Goal: Task Accomplishment & Management: Manage account settings

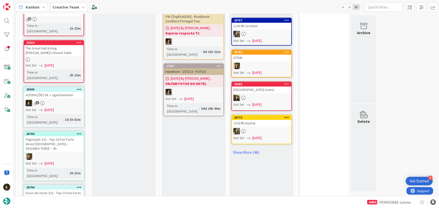
scroll to position [526, 0]
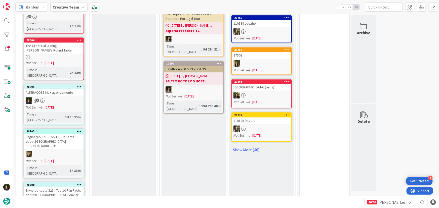
drag, startPoint x: 241, startPoint y: 138, endPoint x: 160, endPoint y: 137, distance: 80.8
click at [241, 146] on link "Show More (46)" at bounding box center [262, 150] width 60 height 8
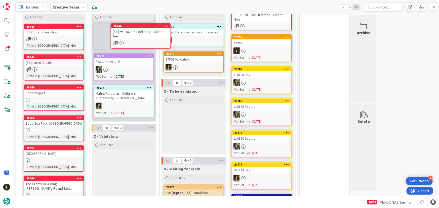
scroll to position [324, 0]
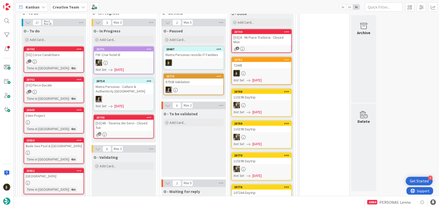
click at [119, 133] on div "10" at bounding box center [123, 135] width 59 height 4
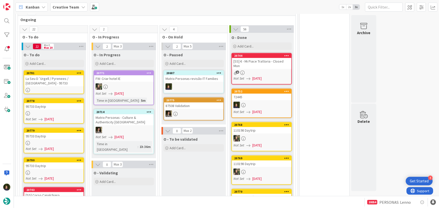
scroll to position [297, 0]
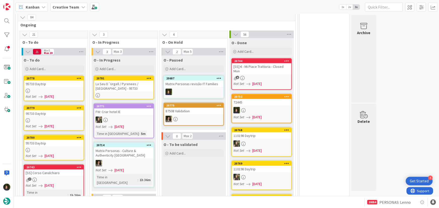
click at [116, 84] on div "La Seu D´Urgell / Pyrenees / [GEOGRAPHIC_DATA] - 95733" at bounding box center [123, 86] width 59 height 11
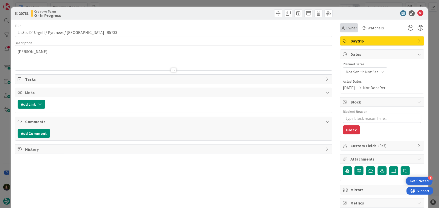
click at [350, 30] on span "Owner" at bounding box center [351, 28] width 11 height 6
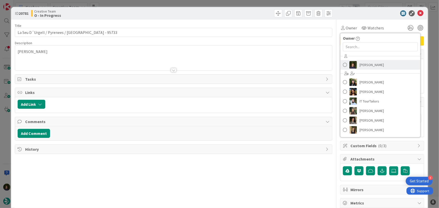
click at [361, 64] on span "Margarida Carvalho" at bounding box center [372, 65] width 24 height 8
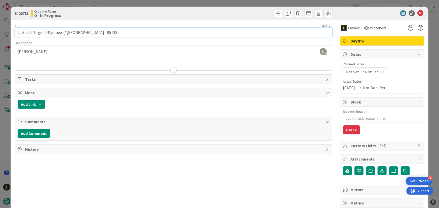
drag, startPoint x: 16, startPoint y: 30, endPoint x: 92, endPoint y: 34, distance: 76.1
click at [92, 34] on input "La Seu D´Urgell / Pyrenees / La Seu D´Urgell - 95733" at bounding box center [174, 32] width 318 height 9
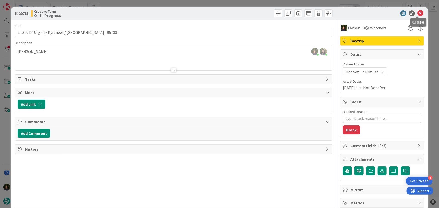
click at [419, 13] on icon at bounding box center [421, 13] width 6 height 6
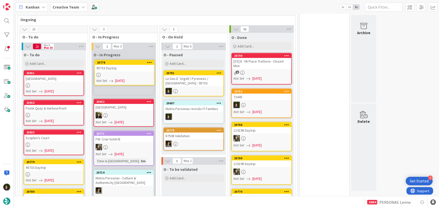
scroll to position [300, 0]
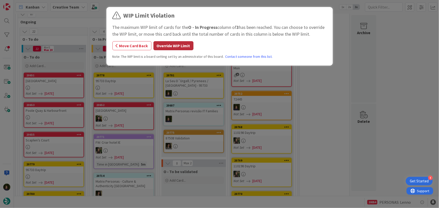
click at [160, 47] on button "Override WIP Limit" at bounding box center [174, 45] width 40 height 9
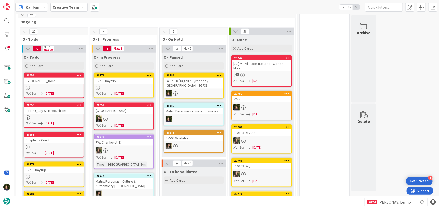
click at [122, 78] on div "95733 Daytrip" at bounding box center [123, 81] width 59 height 7
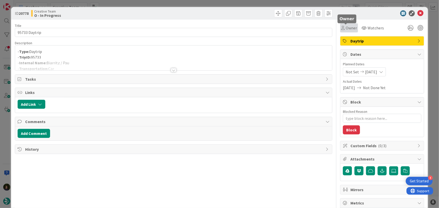
click at [346, 27] on span "Owner" at bounding box center [351, 28] width 11 height 6
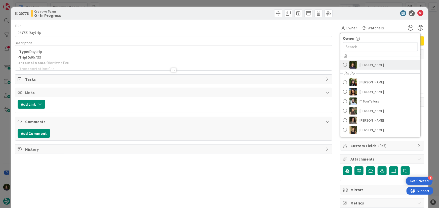
click at [364, 63] on span "Margarida Carvalho" at bounding box center [372, 65] width 24 height 8
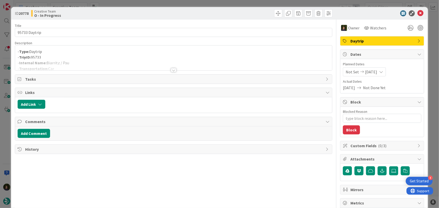
click at [171, 68] on div at bounding box center [174, 70] width 6 height 4
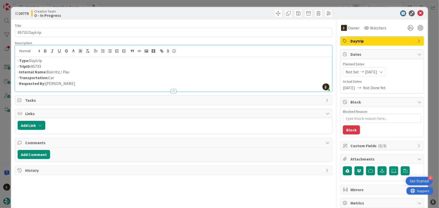
drag, startPoint x: 76, startPoint y: 72, endPoint x: 47, endPoint y: 73, distance: 29.0
click at [47, 73] on p "- Internal Name: Biarritz / Pau" at bounding box center [174, 72] width 312 height 6
copy p "Biarritz / Pau"
drag, startPoint x: 416, startPoint y: 14, endPoint x: 402, endPoint y: 25, distance: 18.2
click at [418, 14] on icon at bounding box center [421, 13] width 6 height 6
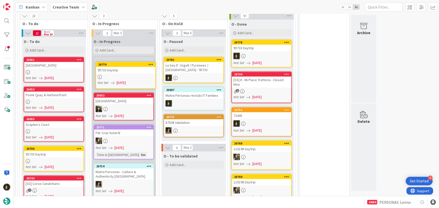
scroll to position [307, 0]
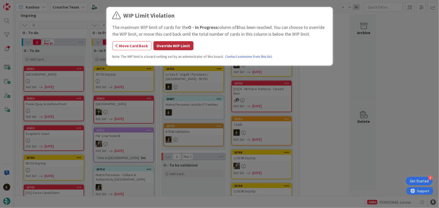
click at [161, 43] on button "Override WIP Limit" at bounding box center [174, 45] width 40 height 9
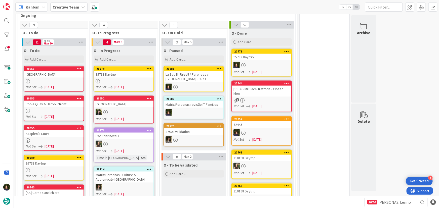
click at [128, 79] on div at bounding box center [123, 81] width 59 height 4
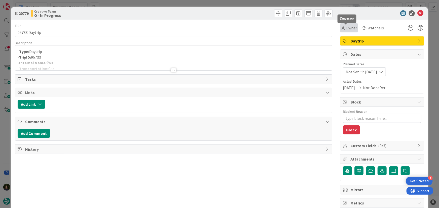
click at [348, 29] on span "Owner" at bounding box center [351, 28] width 11 height 6
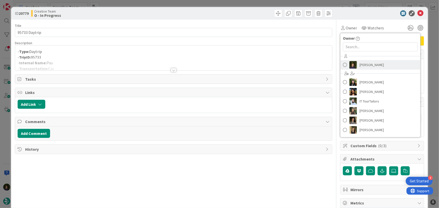
click at [364, 69] on link "Margarida Carvalho" at bounding box center [381, 65] width 80 height 10
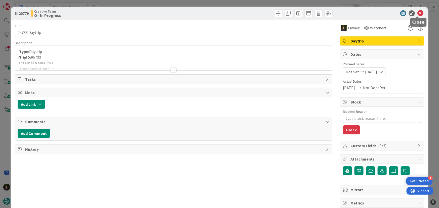
click at [420, 14] on icon at bounding box center [421, 13] width 6 height 6
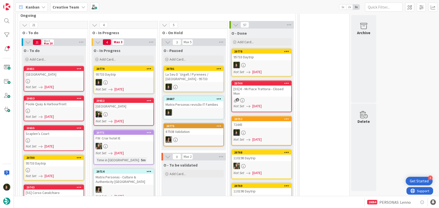
click at [52, 160] on div "95733 Daytrip" at bounding box center [53, 163] width 59 height 7
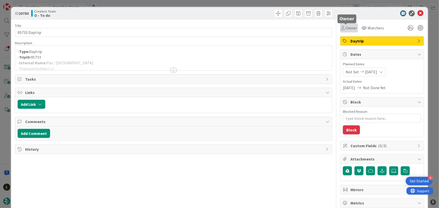
click at [349, 29] on span "Owner" at bounding box center [351, 28] width 11 height 6
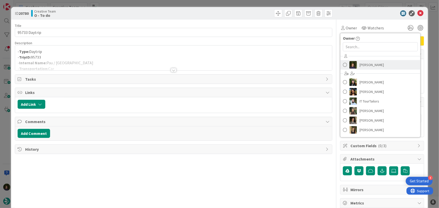
click at [367, 69] on link "Margarida Carvalho" at bounding box center [381, 65] width 80 height 10
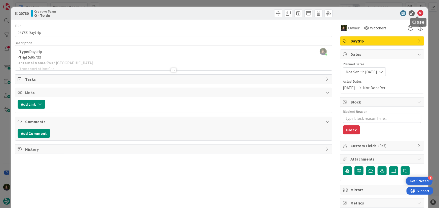
click at [418, 13] on icon at bounding box center [421, 13] width 6 height 6
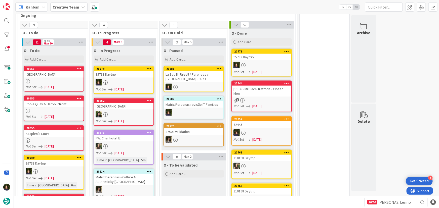
click at [113, 79] on div at bounding box center [123, 82] width 59 height 7
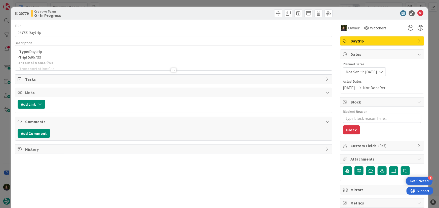
click at [173, 68] on div at bounding box center [174, 70] width 6 height 4
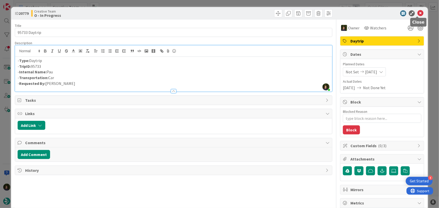
click at [420, 13] on icon at bounding box center [421, 13] width 6 height 6
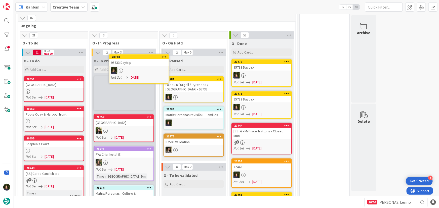
scroll to position [285, 0]
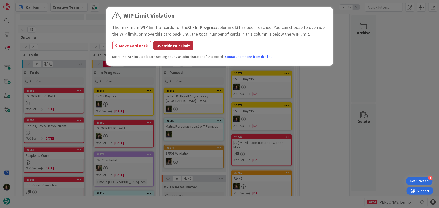
click at [170, 48] on button "Override WIP Limit" at bounding box center [174, 45] width 40 height 9
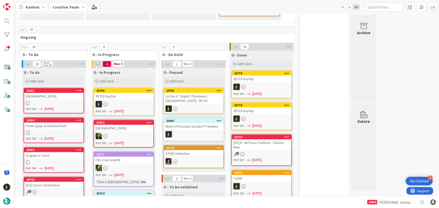
click at [119, 101] on div at bounding box center [123, 104] width 59 height 7
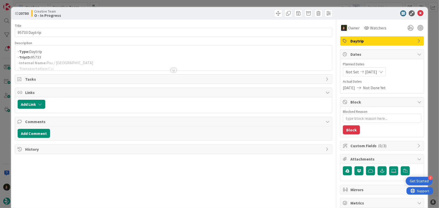
click at [110, 67] on div at bounding box center [173, 64] width 317 height 13
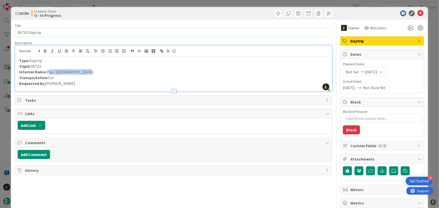
drag, startPoint x: 87, startPoint y: 70, endPoint x: 50, endPoint y: 72, distance: 37.0
click at [47, 72] on p "- Internal Name: Pau / La Seu D´Urgell" at bounding box center [174, 72] width 312 height 6
copy p "Pau / La Seu D´Urgell"
click at [418, 14] on icon at bounding box center [421, 13] width 6 height 6
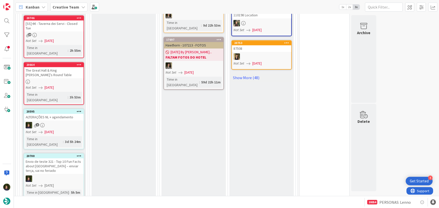
scroll to position [605, 0]
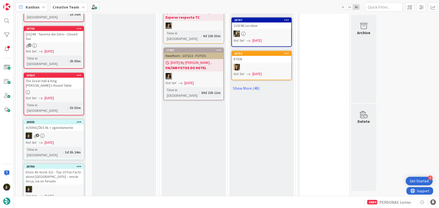
click at [58, 120] on link "20595 ALTERAÇÕES NL + agendamento 6 Not Set 11/08/2025 Time in Column : 3d 5h 2…" at bounding box center [54, 140] width 60 height 41
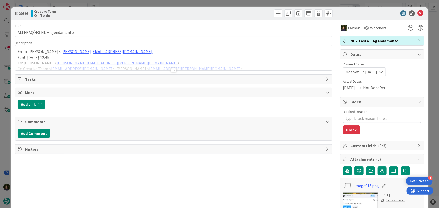
click at [171, 70] on div at bounding box center [174, 70] width 6 height 4
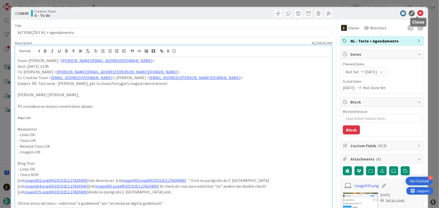
click at [418, 14] on icon at bounding box center [421, 13] width 6 height 6
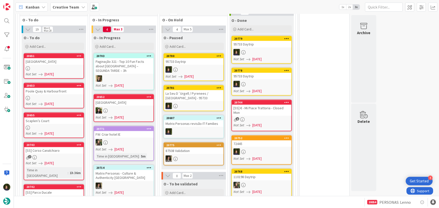
scroll to position [308, 0]
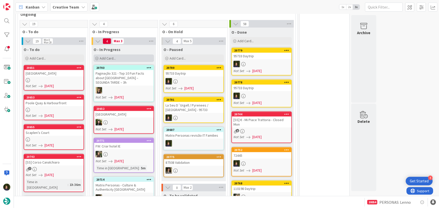
click at [125, 55] on div "Add Card..." at bounding box center [124, 59] width 60 height 8
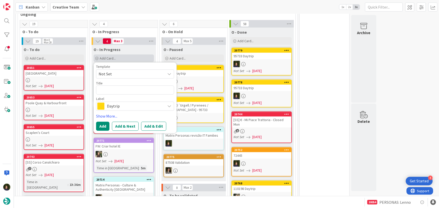
type textarea "x"
type textarea "M"
type textarea "x"
type textarea "Ma"
type textarea "x"
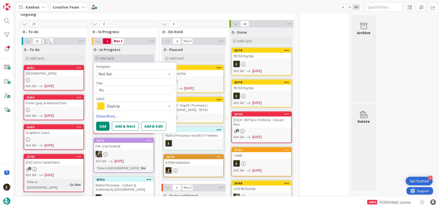
type textarea "Mat"
type textarea "x"
type textarea "Matr"
type textarea "x"
type textarea "Matri"
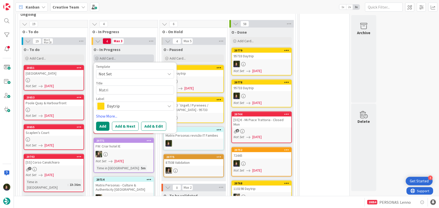
type textarea "x"
type textarea "Matrix"
type textarea "x"
type textarea "Matrix"
type textarea "x"
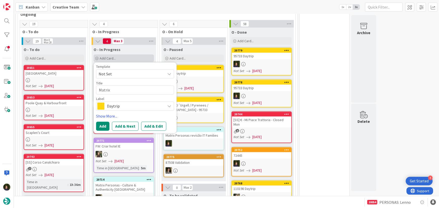
type textarea "Matrix i"
type textarea "x"
type textarea "Matrix ir"
type textarea "x"
type textarea "Matrix ire"
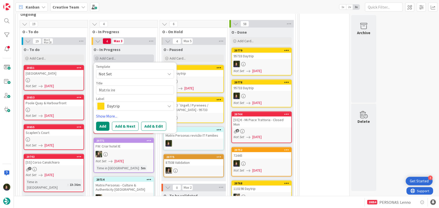
type textarea "x"
type textarea "Matrix irel"
type textarea "x"
type textarea "Matrix irela"
type textarea "x"
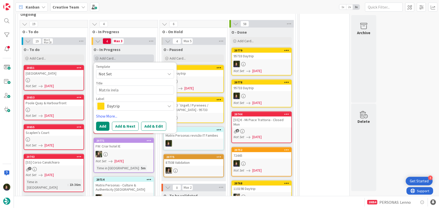
type textarea "Matrix irelan"
type textarea "x"
type textarea "Matrix ireland"
click at [112, 103] on span "Daytrip" at bounding box center [135, 106] width 56 height 7
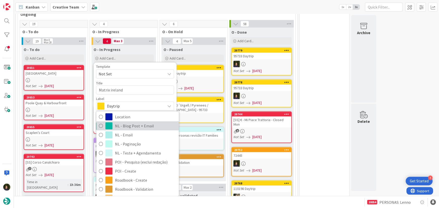
scroll to position [46, 0]
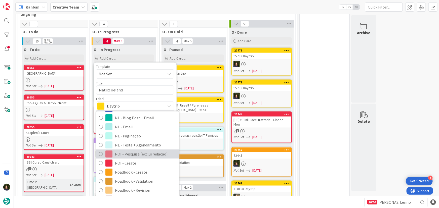
click at [130, 151] on span "POI - Pesquisa (exclui redação)" at bounding box center [145, 155] width 61 height 8
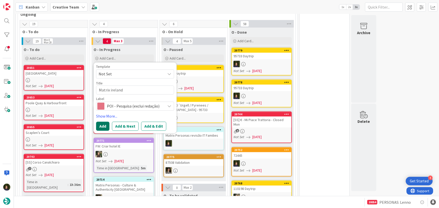
click at [101, 122] on button "Add" at bounding box center [102, 126] width 13 height 9
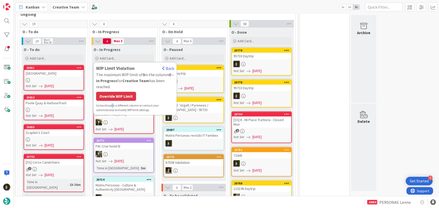
click at [112, 96] on div "WIP Limit Violation Back The maximum WIP limit of 3 in the column O - In Progre…" at bounding box center [135, 89] width 78 height 48
click at [112, 93] on div "Override WIP Limit" at bounding box center [116, 96] width 40 height 9
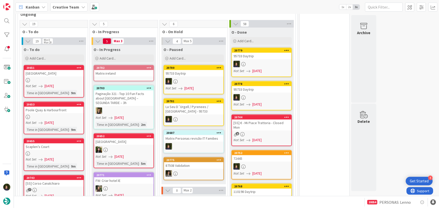
click at [113, 70] on div "Matrix ireland" at bounding box center [123, 73] width 59 height 7
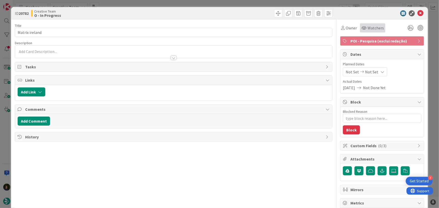
type textarea "x"
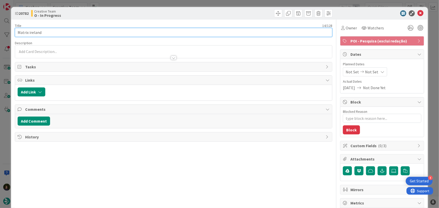
click at [31, 33] on input "Matrix ireland" at bounding box center [174, 32] width 318 height 9
type input "Matrix reland"
type textarea "x"
type input "Matrix Ireland"
type textarea "x"
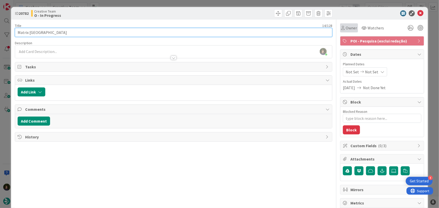
type input "Matrix Ireland"
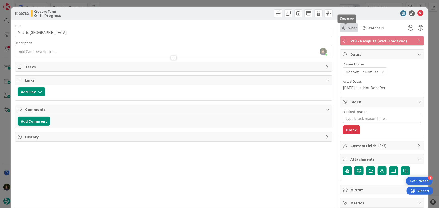
click at [348, 27] on span "Owner" at bounding box center [351, 28] width 11 height 6
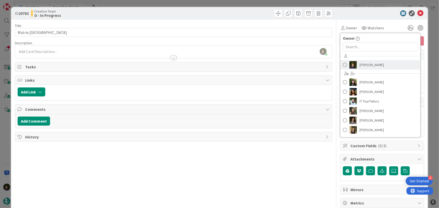
click at [368, 63] on span "Margarida Carvalho" at bounding box center [372, 65] width 24 height 8
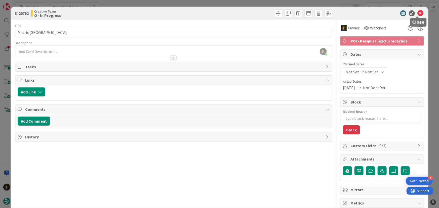
drag, startPoint x: 418, startPoint y: 13, endPoint x: 402, endPoint y: 25, distance: 20.4
click at [419, 13] on icon at bounding box center [421, 13] width 6 height 6
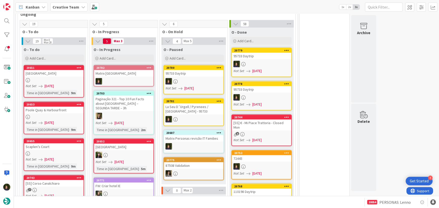
click at [118, 72] on link "20782 Matrix Ireland" at bounding box center [124, 76] width 60 height 22
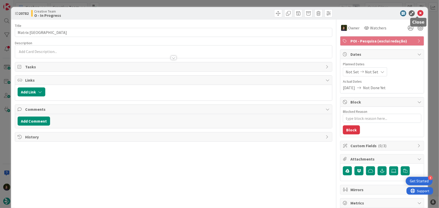
click at [418, 14] on icon at bounding box center [421, 13] width 6 height 6
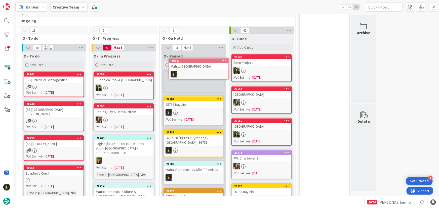
scroll to position [300, 0]
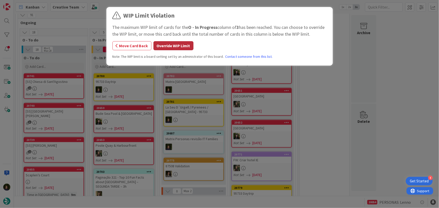
click at [162, 49] on button "Override WIP Limit" at bounding box center [174, 45] width 40 height 9
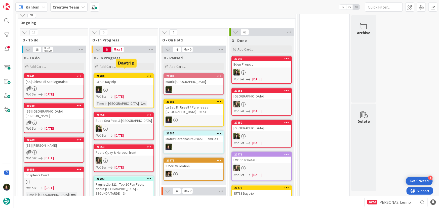
click at [129, 79] on div "95733 Daytrip" at bounding box center [123, 82] width 59 height 7
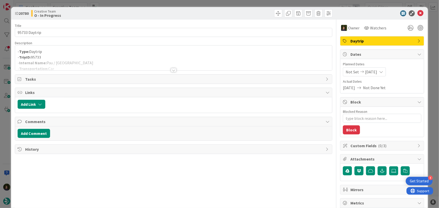
click at [173, 71] on div at bounding box center [174, 70] width 6 height 4
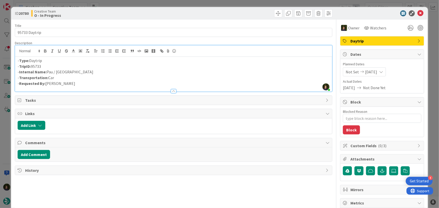
drag, startPoint x: 53, startPoint y: 66, endPoint x: 18, endPoint y: 66, distance: 35.5
click at [18, 66] on p "- TripID: 95733" at bounding box center [174, 67] width 312 height 6
copy p "- TripID: 95733"
click at [418, 12] on icon at bounding box center [421, 13] width 6 height 6
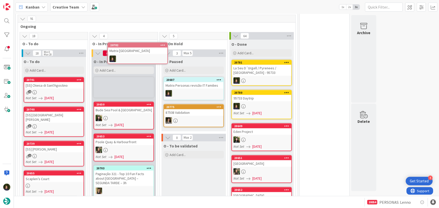
scroll to position [285, 0]
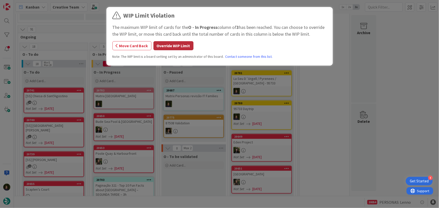
click at [183, 45] on button "Override WIP Limit" at bounding box center [174, 45] width 40 height 9
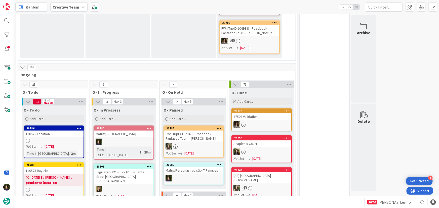
click at [72, 7] on b "Creative Team" at bounding box center [66, 7] width 27 height 5
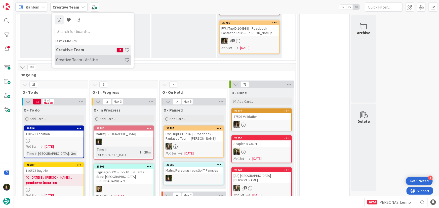
click at [75, 57] on h4 "Creative Team - Análise" at bounding box center [90, 59] width 68 height 5
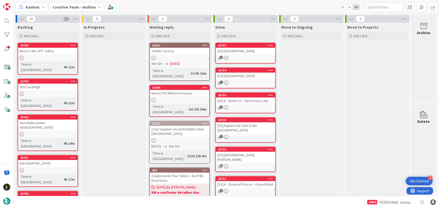
click at [181, 53] on div "104361 Service" at bounding box center [179, 51] width 59 height 7
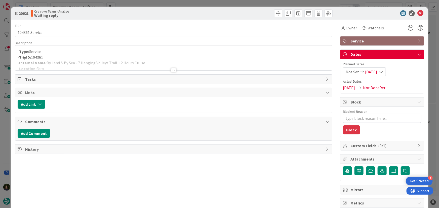
click at [172, 69] on div at bounding box center [174, 70] width 6 height 4
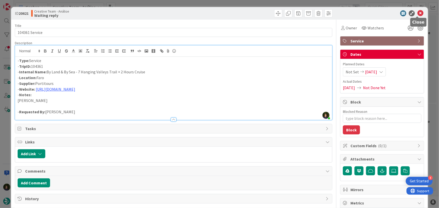
click at [419, 13] on icon at bounding box center [421, 13] width 6 height 6
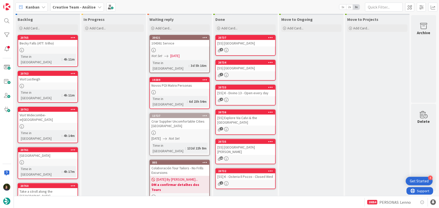
scroll to position [8, 0]
click at [179, 83] on div "Novos POI Matrix Personas" at bounding box center [179, 86] width 59 height 7
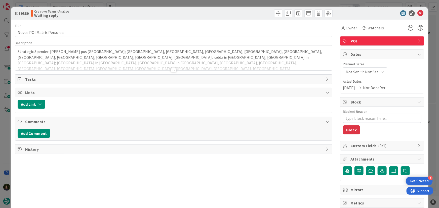
type textarea "x"
click at [197, 55] on div "Strategic Spender: já pus Rome; Florence, Siena, Venice, Milan, Naples, Bologna…" at bounding box center [173, 58] width 317 height 25
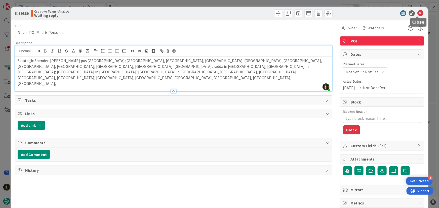
click at [418, 14] on icon at bounding box center [421, 13] width 6 height 6
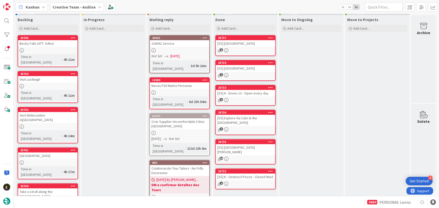
click at [241, 97] on link "20733 [SS] € - Divino 13 - Open every day 4" at bounding box center [246, 95] width 60 height 21
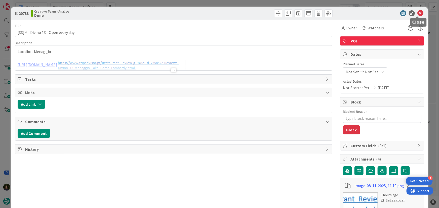
click at [419, 14] on icon at bounding box center [421, 13] width 6 height 6
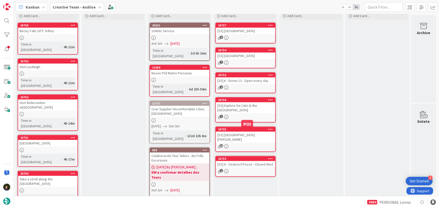
scroll to position [30, 0]
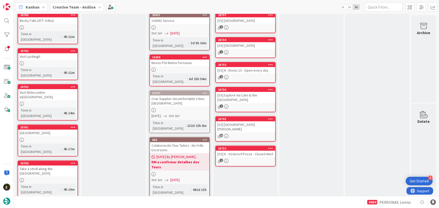
click at [251, 159] on div "2" at bounding box center [245, 161] width 59 height 4
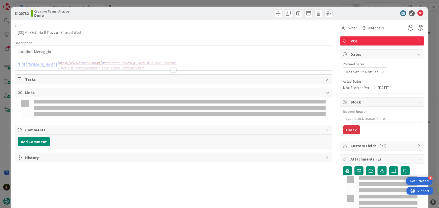
type textarea "x"
type input "[SS] € - Osteria Il Pozzo - Closed Wed"
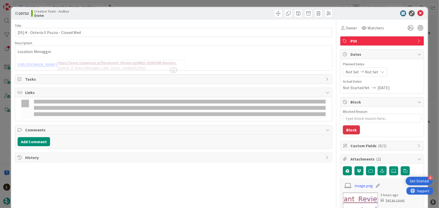
type textarea "x"
type input "[SS] € - Osteria Il Pozzo - Closed Wed"
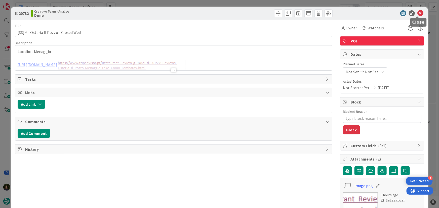
click at [418, 13] on icon at bounding box center [421, 13] width 6 height 6
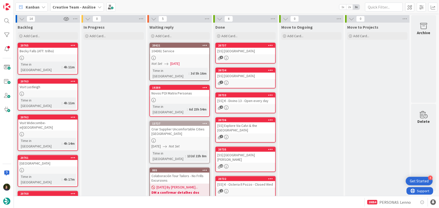
click at [76, 7] on b "Creative Team - Análise" at bounding box center [74, 7] width 43 height 5
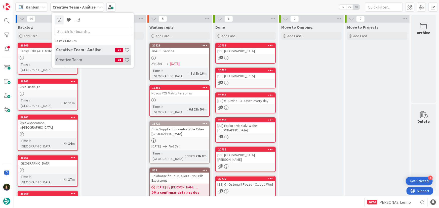
click at [83, 62] on h4 "Creative Team" at bounding box center [85, 59] width 59 height 5
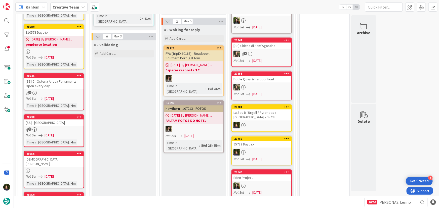
scroll to position [595, 0]
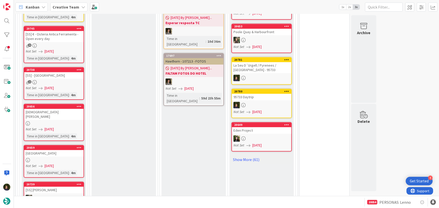
click at [48, 80] on div "2" at bounding box center [53, 82] width 59 height 4
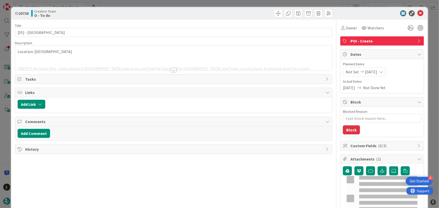
type textarea "x"
type input "[SS] - Piazza Grande"
type textarea "x"
type input "[SS] - Piazza Grande"
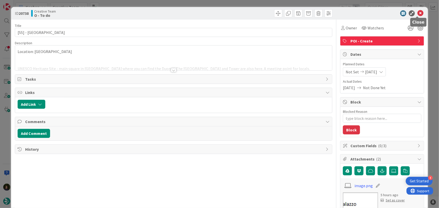
click at [419, 13] on icon at bounding box center [421, 13] width 6 height 6
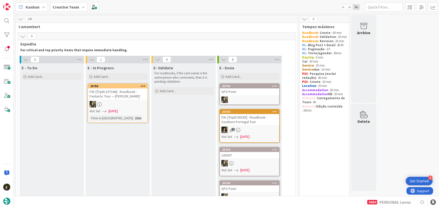
click at [65, 8] on b "Creative Team" at bounding box center [66, 7] width 27 height 5
click at [71, 62] on h4 "Creative Team - Análise" at bounding box center [85, 59] width 59 height 5
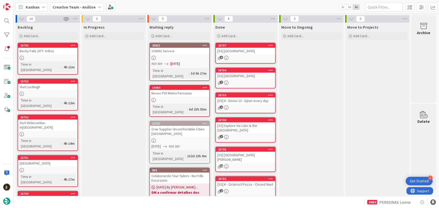
click at [181, 90] on div "Novos POI Matrix Personas" at bounding box center [179, 93] width 59 height 7
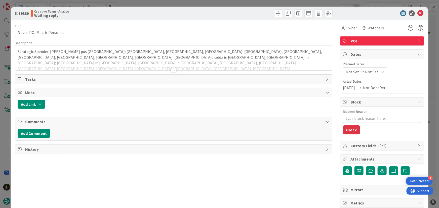
type textarea "x"
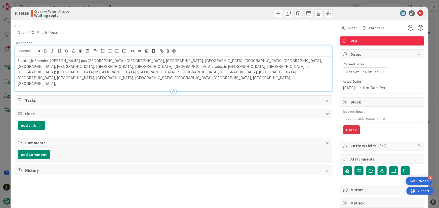
click at [224, 57] on div "Strategic Spender: já pus Rome; Florence, Siena, Venice, Milan, Naples, Bologna…" at bounding box center [173, 74] width 317 height 35
click at [418, 14] on icon at bounding box center [421, 13] width 6 height 6
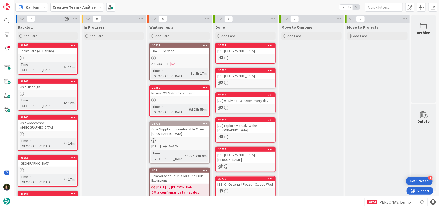
click at [165, 59] on div at bounding box center [179, 58] width 59 height 4
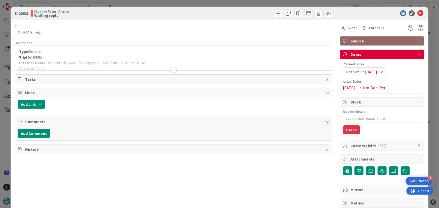
click at [57, 62] on div at bounding box center [173, 64] width 317 height 13
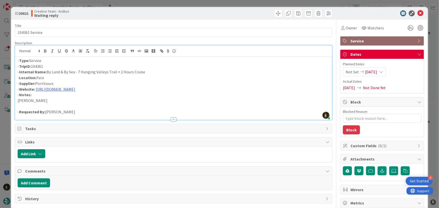
drag, startPoint x: 47, startPoint y: 72, endPoint x: 147, endPoint y: 73, distance: 100.2
click at [147, 73] on p "- Internal Name: By Land & By Sea - 7 Hanging Valleys Trail + 2 Hours Cruise" at bounding box center [174, 72] width 312 height 6
copy p "By Land & By Sea - 7 Hanging Valleys Trail + 2 Hours Cruise"
click at [418, 12] on icon at bounding box center [421, 13] width 6 height 6
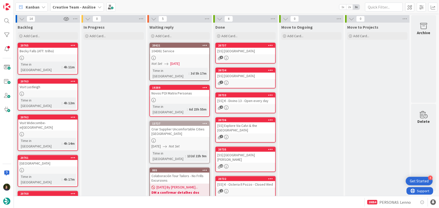
click at [204, 45] on icon at bounding box center [205, 46] width 5 height 4
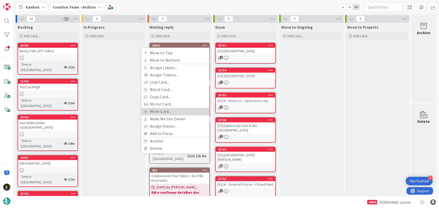
click at [179, 109] on link "Move Card..." at bounding box center [175, 111] width 68 height 7
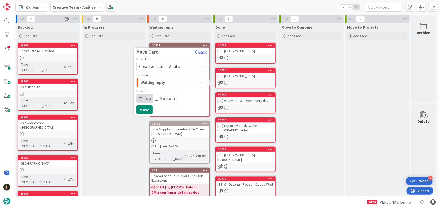
click at [170, 66] on span "Creative Team - Análise" at bounding box center [161, 66] width 44 height 5
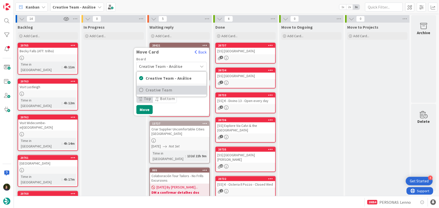
click at [171, 90] on span "Creative Team" at bounding box center [175, 91] width 58 height 8
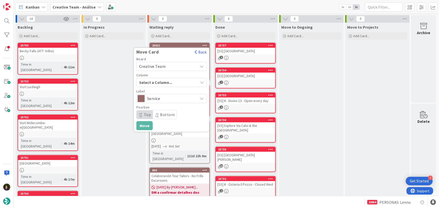
click at [168, 83] on span "Select a Column..." at bounding box center [158, 82] width 38 height 7
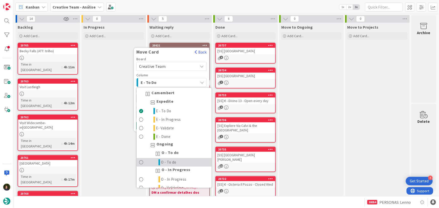
click at [176, 161] on link "O - To do" at bounding box center [174, 163] width 75 height 9
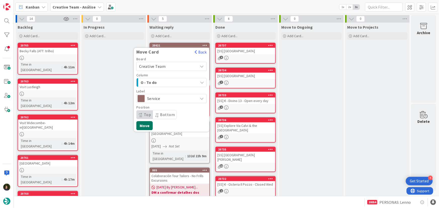
click at [144, 128] on button "Move" at bounding box center [144, 125] width 16 height 9
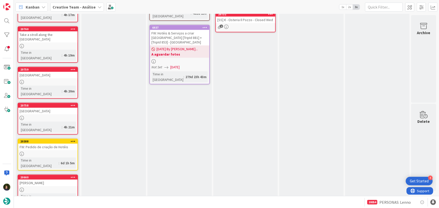
scroll to position [168, 0]
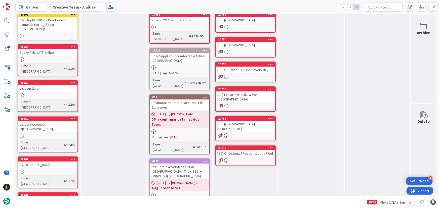
scroll to position [0, 0]
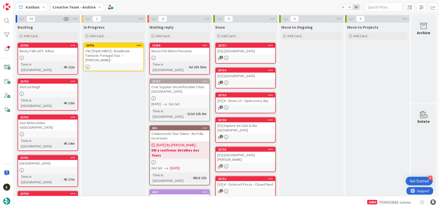
click at [140, 45] on icon at bounding box center [139, 46] width 5 height 4
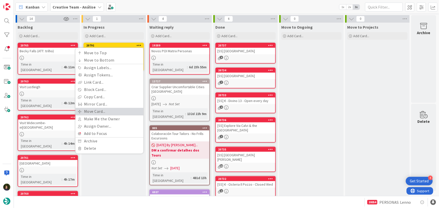
click at [113, 110] on link "Move Card..." at bounding box center [110, 111] width 68 height 7
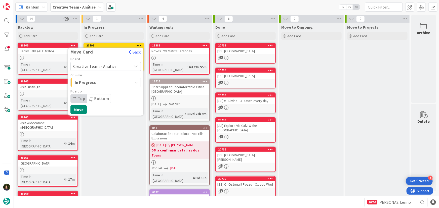
click at [118, 66] on span "Creative Team - Análise" at bounding box center [101, 66] width 56 height 7
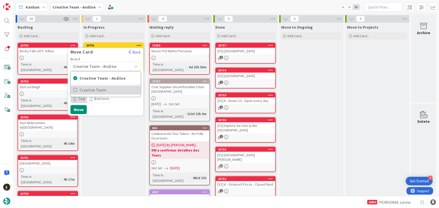
click at [119, 91] on span "Creative Team" at bounding box center [109, 91] width 58 height 8
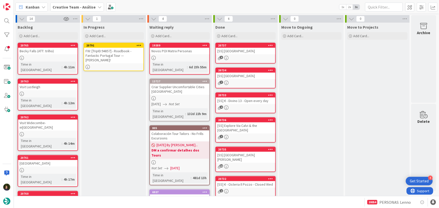
click at [137, 44] on icon at bounding box center [139, 46] width 5 height 4
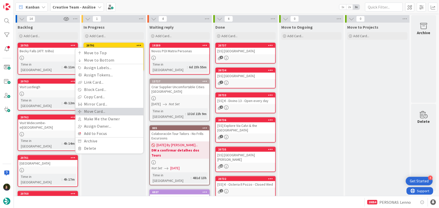
click at [129, 109] on link "Move Card..." at bounding box center [110, 111] width 68 height 7
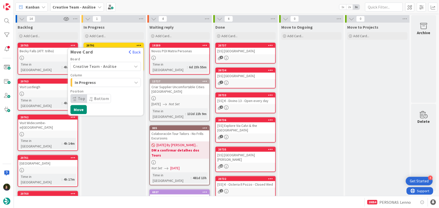
click at [114, 65] on span "Creative Team - Análise" at bounding box center [95, 66] width 44 height 5
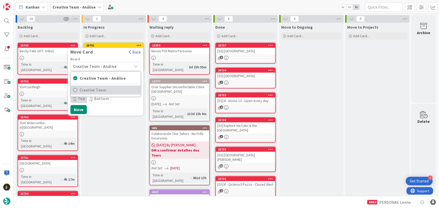
click at [120, 88] on span "Creative Team" at bounding box center [109, 91] width 58 height 8
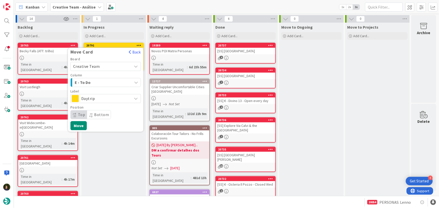
click at [107, 85] on span "E - To Do" at bounding box center [94, 82] width 38 height 7
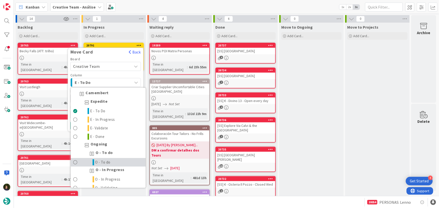
click at [125, 164] on link "O - To do" at bounding box center [108, 163] width 75 height 9
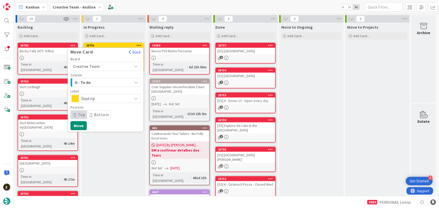
click at [104, 79] on div "O - To do" at bounding box center [103, 83] width 59 height 8
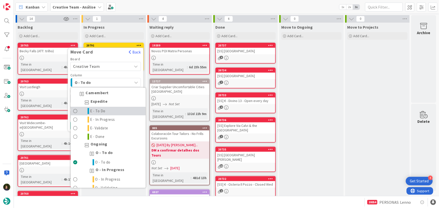
click at [109, 112] on link "E - To Do" at bounding box center [108, 111] width 75 height 9
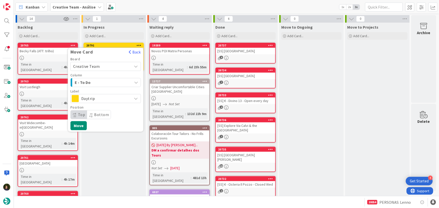
click at [102, 97] on span "Daytrip" at bounding box center [105, 98] width 48 height 7
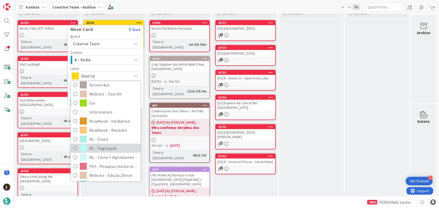
scroll to position [91, 0]
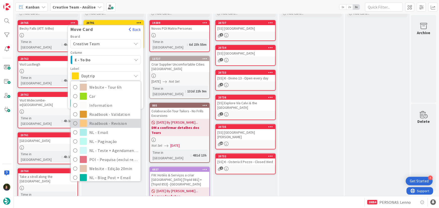
click at [116, 123] on span "Roadbook - Revision" at bounding box center [113, 124] width 49 height 8
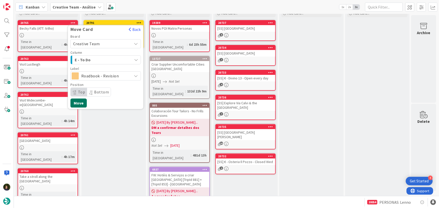
click at [78, 104] on button "Move" at bounding box center [78, 103] width 16 height 9
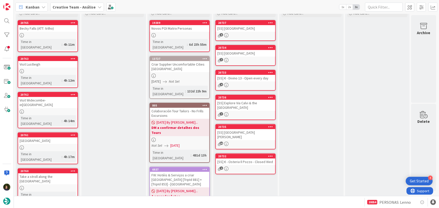
click at [93, 8] on b "Creative Team - Análise" at bounding box center [74, 7] width 43 height 5
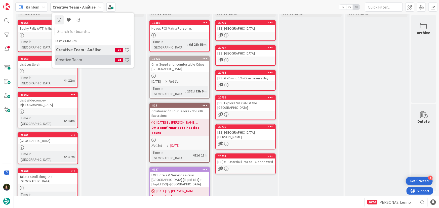
click at [104, 59] on h4 "Creative Team" at bounding box center [85, 59] width 59 height 5
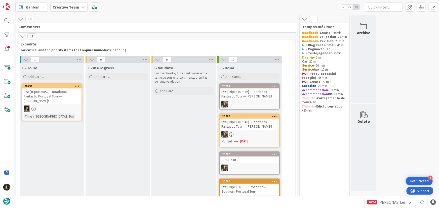
click at [71, 7] on b "Creative Team" at bounding box center [66, 7] width 27 height 5
click at [73, 62] on h4 "Creative Team - Análise" at bounding box center [85, 59] width 59 height 5
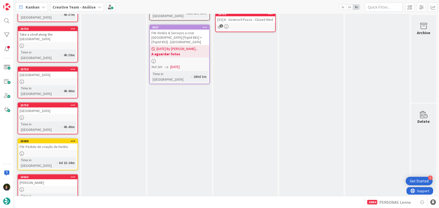
scroll to position [168, 0]
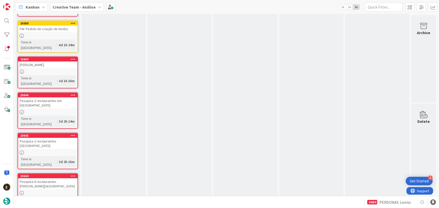
scroll to position [289, 0]
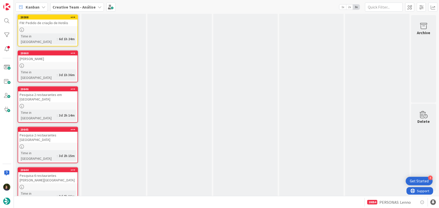
click at [93, 8] on div "Creative Team - Análise" at bounding box center [77, 7] width 54 height 9
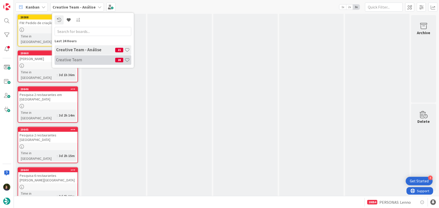
click at [97, 58] on h4 "Creative Team" at bounding box center [85, 59] width 59 height 5
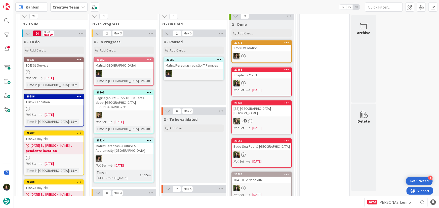
scroll to position [481, 0]
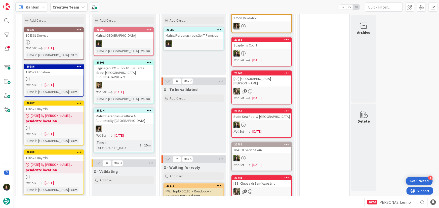
click at [127, 34] on link "20782 Matrix Ireland Time in Column : 2h 5m" at bounding box center [124, 41] width 60 height 29
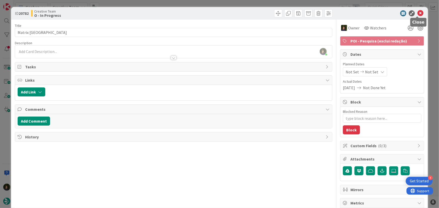
click at [418, 14] on icon at bounding box center [421, 13] width 6 height 6
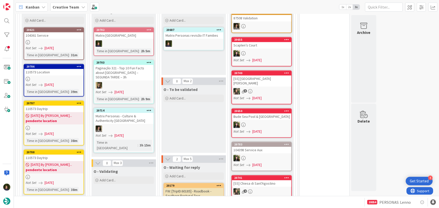
click at [149, 28] on icon at bounding box center [149, 30] width 5 height 4
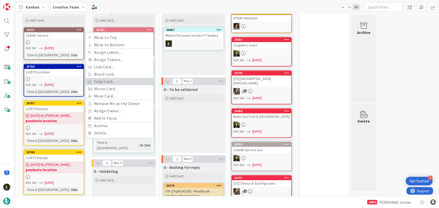
click at [118, 78] on link "Copy Card..." at bounding box center [120, 81] width 68 height 7
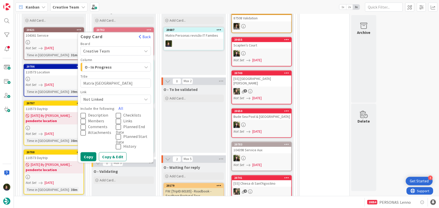
drag, startPoint x: 122, startPoint y: 102, endPoint x: 103, endPoint y: 136, distance: 38.9
click at [122, 104] on button "All" at bounding box center [120, 108] width 11 height 9
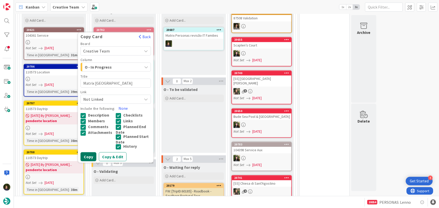
click at [87, 153] on button "Copy" at bounding box center [89, 157] width 16 height 9
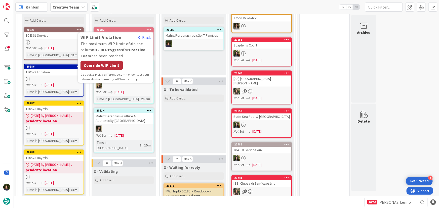
click at [114, 61] on div "Override WIP Limit" at bounding box center [102, 65] width 42 height 9
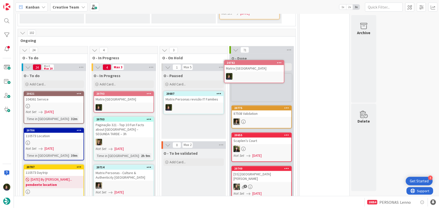
scroll to position [407, 0]
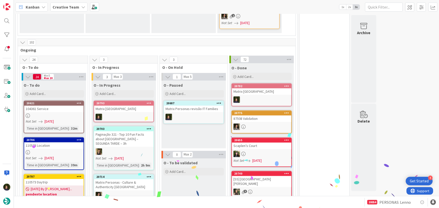
click at [149, 102] on icon at bounding box center [149, 104] width 5 height 4
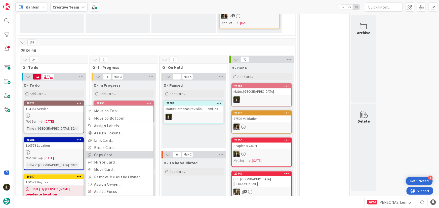
click at [120, 152] on link "Copy Card..." at bounding box center [120, 155] width 68 height 7
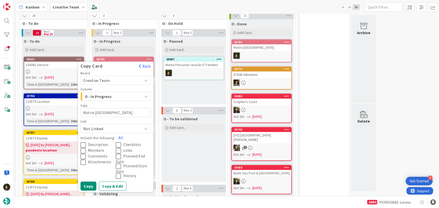
scroll to position [453, 0]
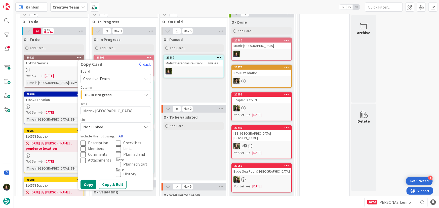
click at [121, 132] on button "All" at bounding box center [120, 136] width 11 height 9
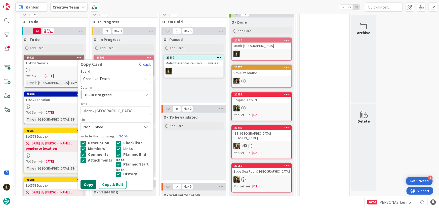
click at [89, 181] on button "Copy" at bounding box center [89, 185] width 16 height 9
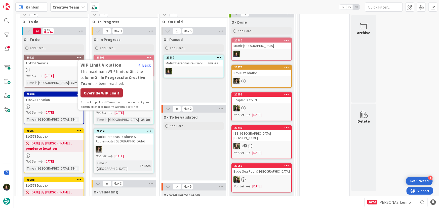
click at [102, 89] on div "Override WIP Limit" at bounding box center [102, 93] width 42 height 9
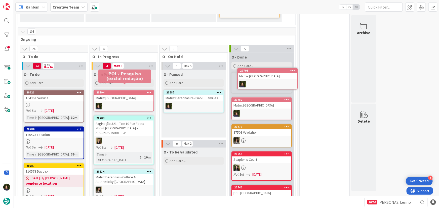
scroll to position [418, 0]
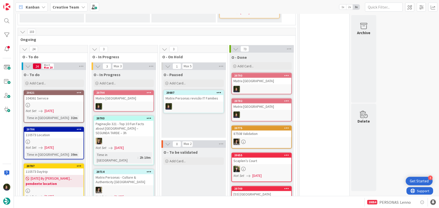
click at [125, 95] on div "Matrix Ireland" at bounding box center [123, 98] width 59 height 7
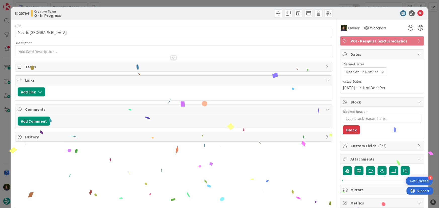
click at [362, 43] on span "POI - Pesquisa (exclui redação)" at bounding box center [383, 41] width 64 height 6
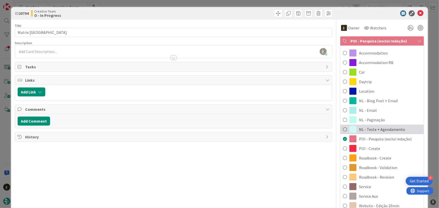
click at [378, 128] on span "NL - Teste + Agendamento" at bounding box center [382, 130] width 46 height 6
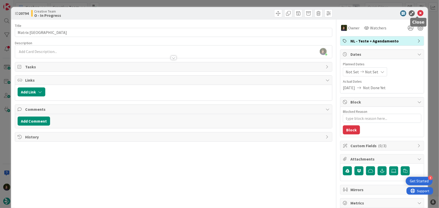
click at [418, 14] on icon at bounding box center [421, 13] width 6 height 6
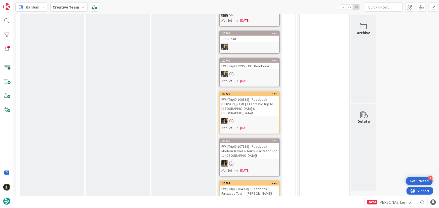
scroll to position [229, 0]
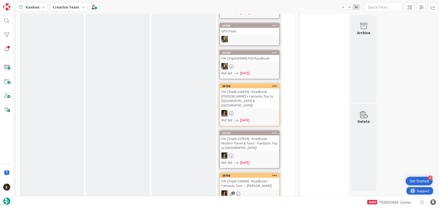
click at [64, 6] on b "Creative Team" at bounding box center [66, 7] width 27 height 5
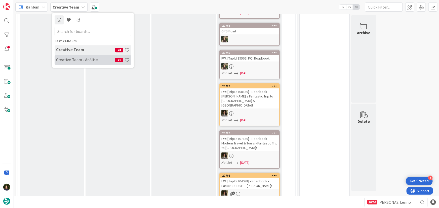
click at [70, 59] on h4 "Creative Team - Análise" at bounding box center [85, 59] width 59 height 5
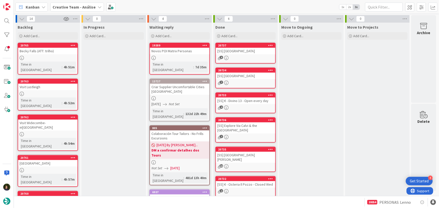
click at [89, 7] on b "Creative Team - Análise" at bounding box center [74, 7] width 43 height 5
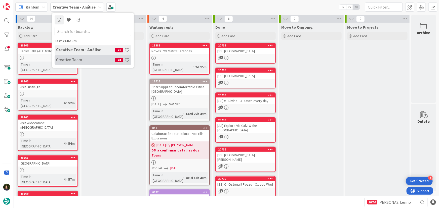
click at [88, 59] on h4 "Creative Team" at bounding box center [85, 59] width 59 height 5
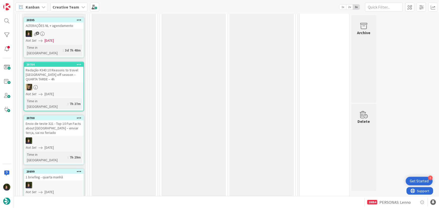
scroll to position [1076, 0]
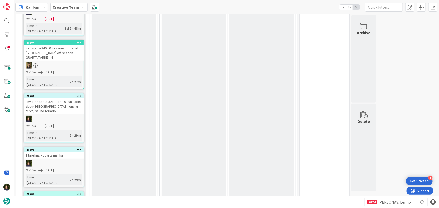
click at [49, 160] on div at bounding box center [53, 163] width 59 height 7
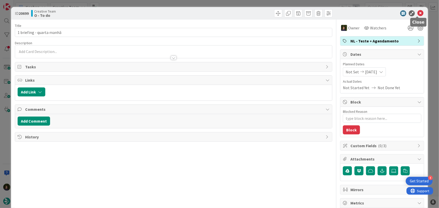
click at [419, 13] on icon at bounding box center [421, 13] width 6 height 6
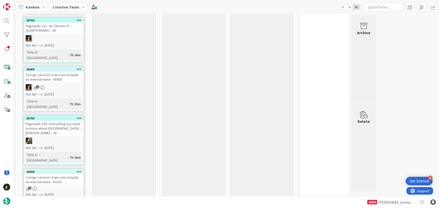
scroll to position [1259, 0]
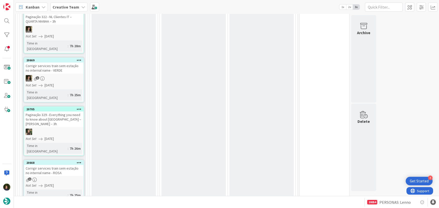
click at [48, 165] on div "Corrigir services train sem estação no internal name - ROSA" at bounding box center [53, 170] width 59 height 11
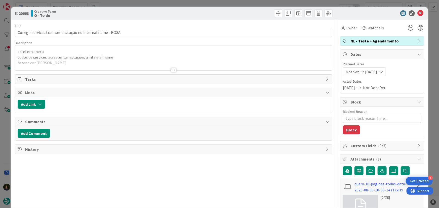
click at [173, 70] on div at bounding box center [174, 70] width 6 height 4
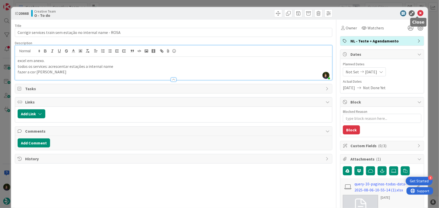
click at [418, 14] on icon at bounding box center [421, 13] width 6 height 6
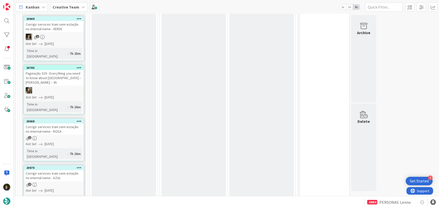
scroll to position [1259, 0]
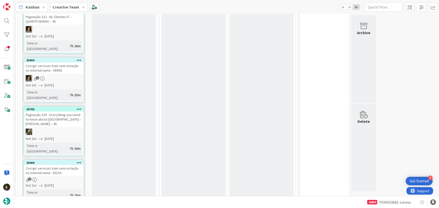
click at [50, 165] on div "Corrigir services train sem estação no internal name - ROSA" at bounding box center [53, 170] width 59 height 11
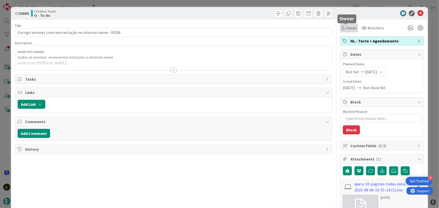
click at [349, 29] on span "Owner" at bounding box center [351, 28] width 11 height 6
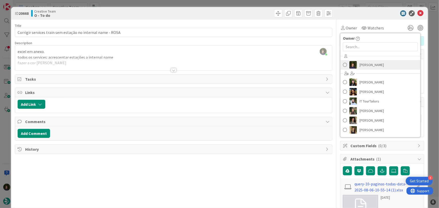
click at [370, 66] on span "Margarida Carvalho" at bounding box center [372, 65] width 24 height 8
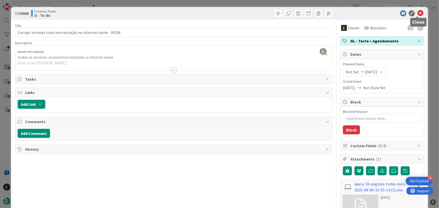
click at [418, 13] on icon at bounding box center [421, 13] width 6 height 6
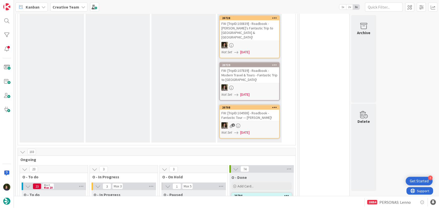
scroll to position [412, 0]
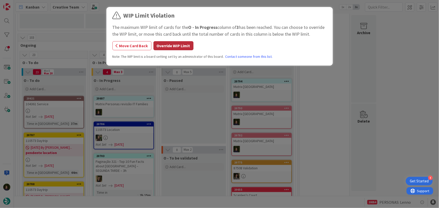
click at [169, 44] on button "Override WIP Limit" at bounding box center [174, 45] width 40 height 9
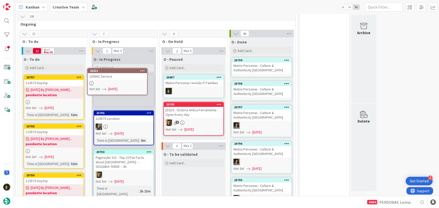
scroll to position [433, 0]
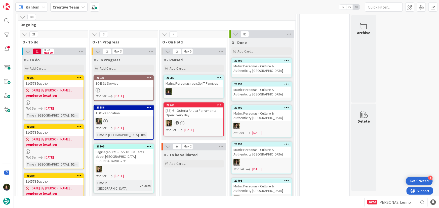
click at [119, 89] on div at bounding box center [123, 91] width 59 height 4
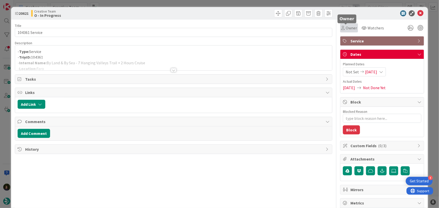
click at [349, 26] on span "Owner" at bounding box center [351, 28] width 11 height 6
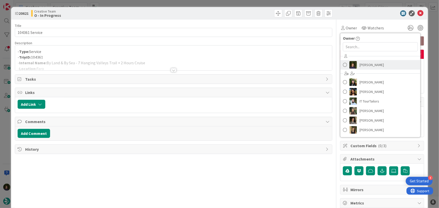
click at [367, 65] on span "Margarida Carvalho" at bounding box center [372, 65] width 24 height 8
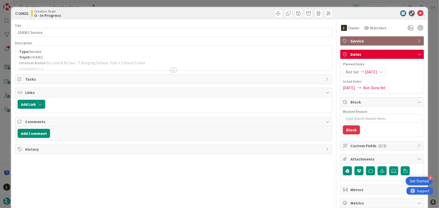
click at [171, 72] on div at bounding box center [174, 70] width 6 height 4
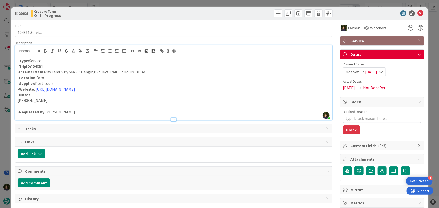
drag, startPoint x: 48, startPoint y: 71, endPoint x: 147, endPoint y: 73, distance: 99.2
click at [147, 73] on p "- Internal Name: By Land & By Sea - 7 Hanging Valleys Trail + 2 Hours Cruise" at bounding box center [174, 72] width 312 height 6
copy p "By Land & By Sea - 7 Hanging Valleys Trail + 2 Hours Cruise"
drag, startPoint x: 48, startPoint y: 66, endPoint x: 19, endPoint y: 68, distance: 29.0
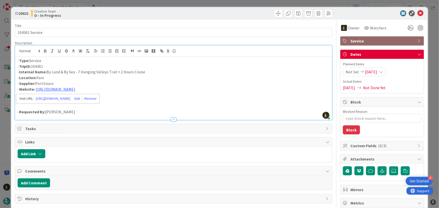
click at [19, 68] on p "- TripID: 104361" at bounding box center [174, 67] width 312 height 6
copy p "TripID: 104361"
drag, startPoint x: 47, startPoint y: 72, endPoint x: 73, endPoint y: 72, distance: 26.7
click at [75, 73] on p "- Internal Name: By Land & By Sea - 7 Hanging Valleys Trail + 2 Hours Cruise" at bounding box center [174, 72] width 312 height 6
copy p "By Land & By Sea"
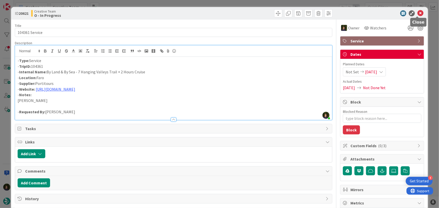
click at [420, 14] on icon at bounding box center [421, 13] width 6 height 6
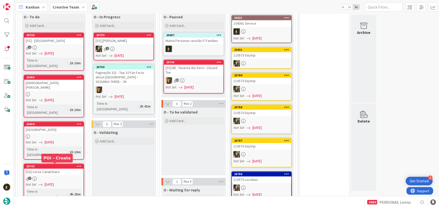
scroll to position [419, 0]
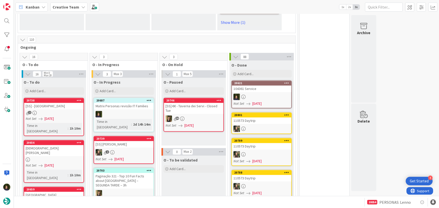
click at [67, 7] on b "Creative Team" at bounding box center [66, 7] width 27 height 5
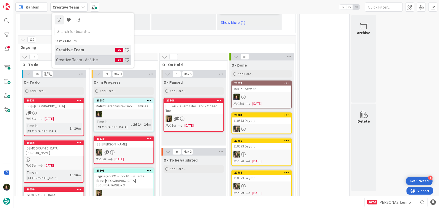
click at [70, 60] on h4 "Creative Team - Análise" at bounding box center [85, 59] width 59 height 5
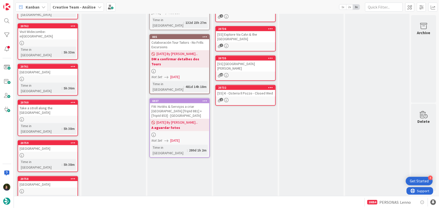
scroll to position [168, 0]
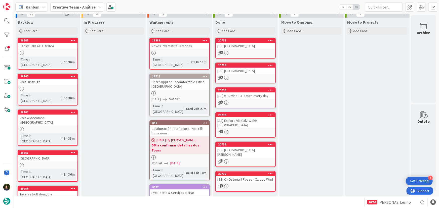
scroll to position [0, 0]
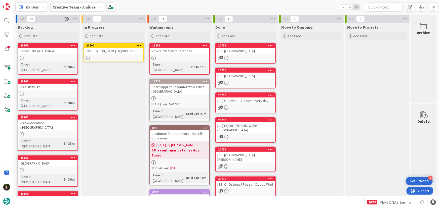
click at [125, 53] on div "FW: Rever RB [TripID:100129]" at bounding box center [113, 51] width 59 height 7
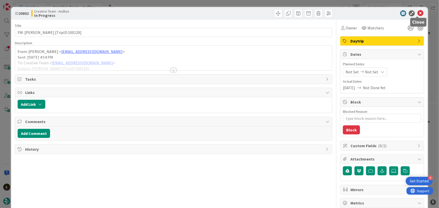
click at [418, 14] on icon at bounding box center [421, 13] width 6 height 6
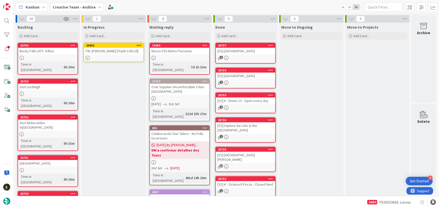
click at [139, 44] on icon at bounding box center [139, 46] width 5 height 4
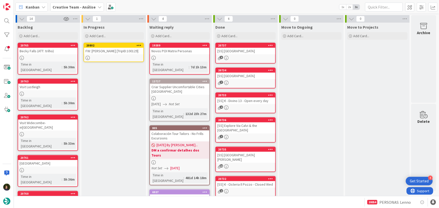
click at [110, 57] on div at bounding box center [113, 58] width 59 height 4
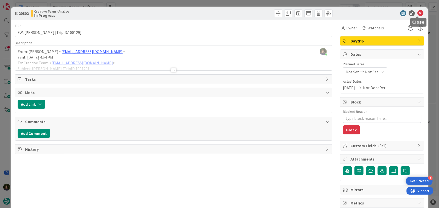
click at [418, 12] on icon at bounding box center [421, 13] width 6 height 6
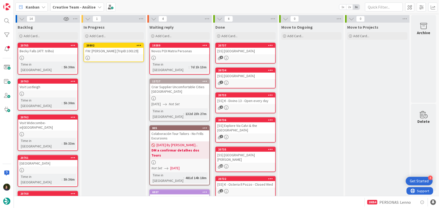
click at [114, 53] on div "FW: Rever RB [TripID:100129]" at bounding box center [113, 51] width 59 height 7
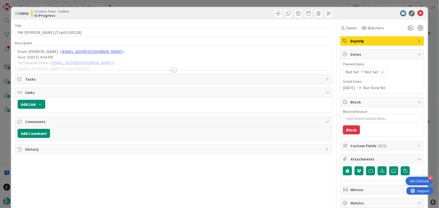
click at [372, 39] on span "Daytrip" at bounding box center [383, 41] width 64 height 6
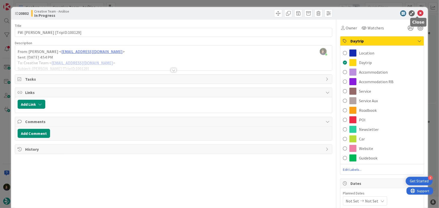
click at [418, 15] on icon at bounding box center [421, 13] width 6 height 6
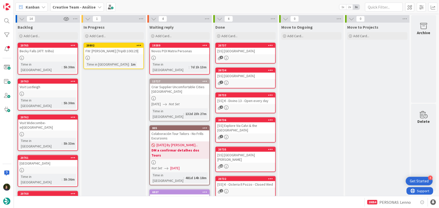
click at [140, 44] on icon at bounding box center [139, 46] width 5 height 4
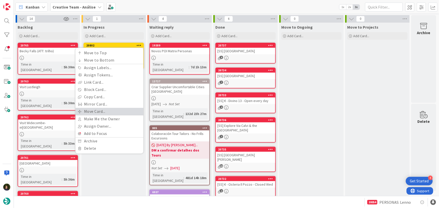
click at [121, 111] on link "Move Card..." at bounding box center [110, 111] width 68 height 7
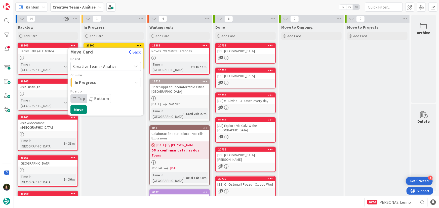
click at [121, 63] on span "Creative Team - Análise" at bounding box center [101, 66] width 56 height 7
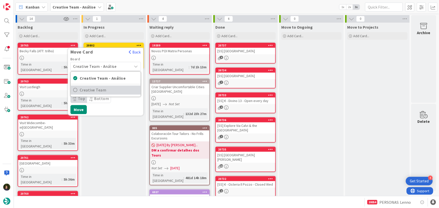
click at [120, 90] on span "Creative Team" at bounding box center [109, 91] width 58 height 8
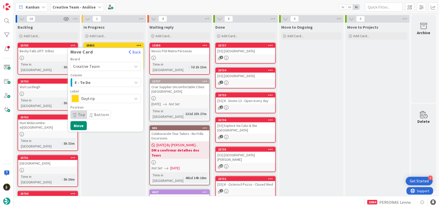
click at [118, 81] on div "E - To Do" at bounding box center [103, 83] width 59 height 8
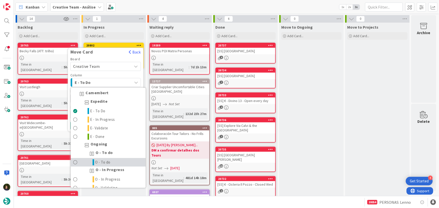
click at [116, 161] on link "O - To do" at bounding box center [108, 163] width 75 height 9
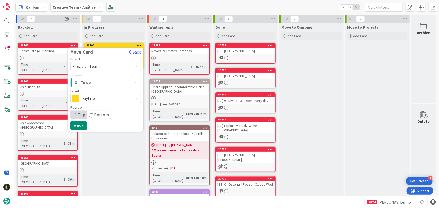
click at [105, 81] on span "O - To do" at bounding box center [94, 82] width 38 height 7
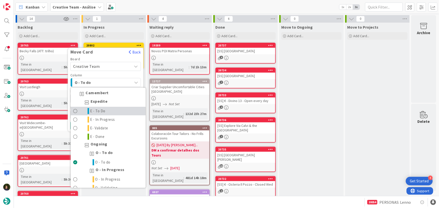
click at [111, 109] on link "E - To Do" at bounding box center [108, 111] width 75 height 9
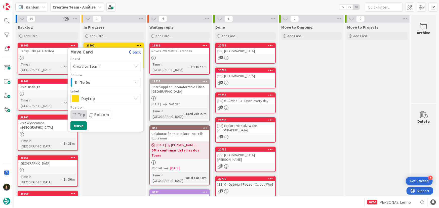
click at [111, 100] on span "Daytrip" at bounding box center [105, 98] width 48 height 7
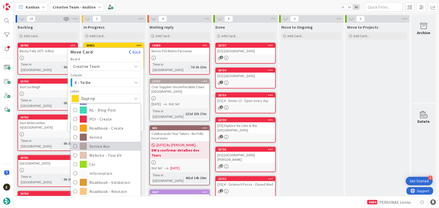
scroll to position [68, 0]
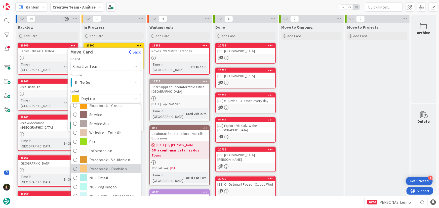
click at [114, 166] on span "Roadbook - Revision" at bounding box center [113, 169] width 49 height 8
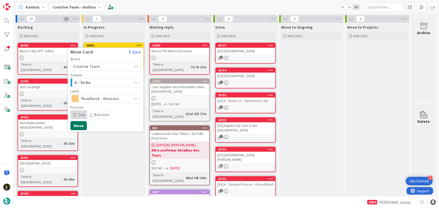
click at [78, 125] on button "Move" at bounding box center [78, 125] width 16 height 9
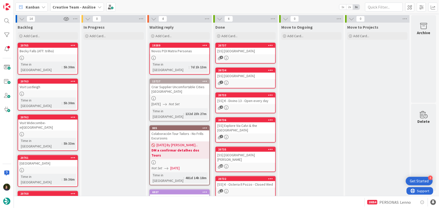
click at [78, 5] on b "Creative Team - Análise" at bounding box center [74, 7] width 43 height 5
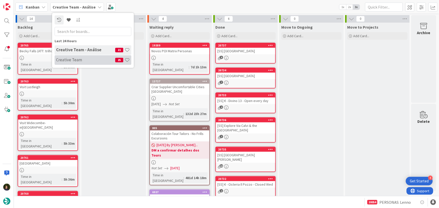
click at [80, 60] on h4 "Creative Team" at bounding box center [85, 59] width 59 height 5
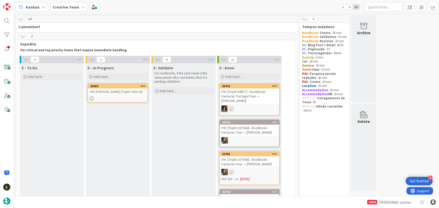
click at [118, 96] on link "20802 FW: Rever RB [TripID:100129]" at bounding box center [118, 93] width 60 height 19
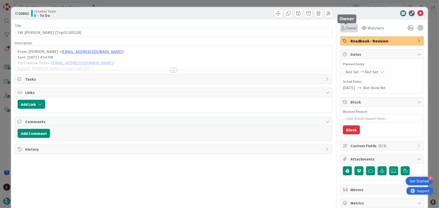
click at [350, 27] on span "Owner" at bounding box center [351, 28] width 11 height 6
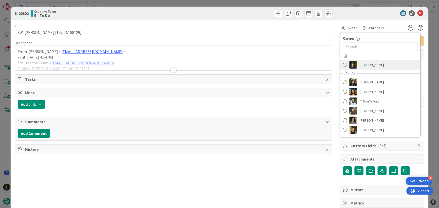
click at [367, 66] on span "Margarida Carvalho" at bounding box center [372, 65] width 24 height 8
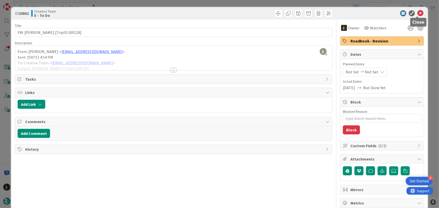
click at [418, 13] on icon at bounding box center [421, 13] width 6 height 6
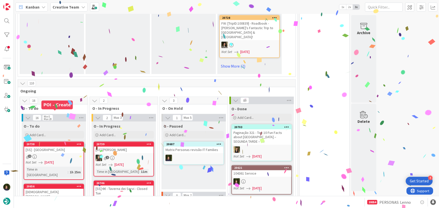
scroll to position [297, 0]
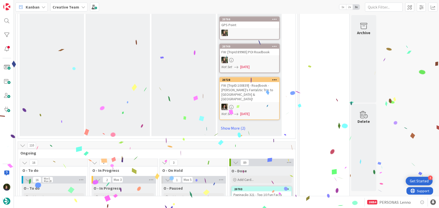
click at [65, 5] on b "Creative Team" at bounding box center [66, 7] width 27 height 5
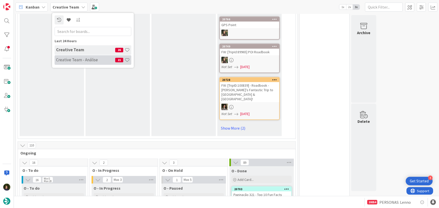
click at [68, 60] on h4 "Creative Team - Análise" at bounding box center [85, 59] width 59 height 5
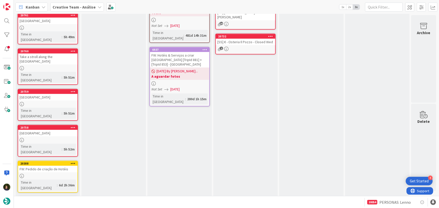
scroll to position [122, 0]
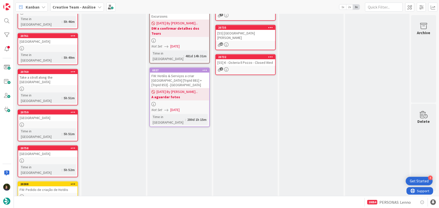
click at [93, 6] on b "Creative Team - Análise" at bounding box center [74, 7] width 43 height 5
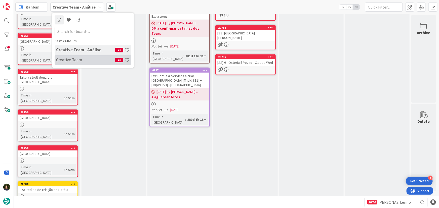
click at [90, 59] on h4 "Creative Team" at bounding box center [85, 59] width 59 height 5
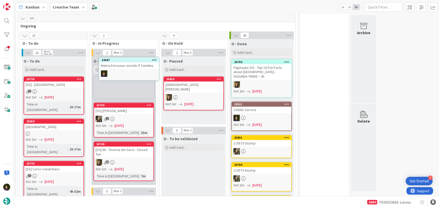
scroll to position [425, 0]
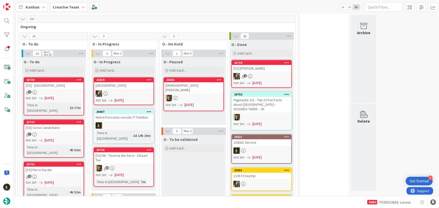
click at [116, 123] on div at bounding box center [123, 126] width 59 height 7
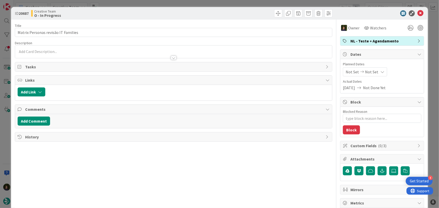
click at [171, 59] on div at bounding box center [174, 58] width 6 height 4
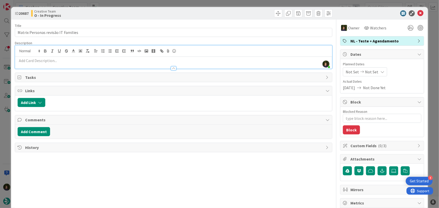
click at [389, 41] on span "NL - Teste + Agendamento" at bounding box center [383, 41] width 64 height 6
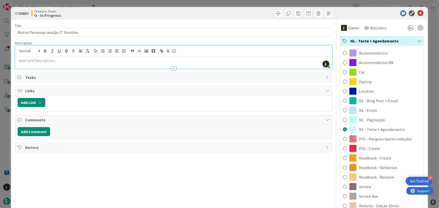
click at [389, 41] on span "NL - Teste + Agendamento" at bounding box center [383, 41] width 64 height 6
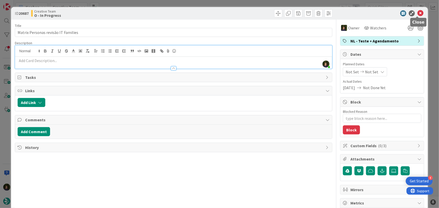
click at [419, 14] on icon at bounding box center [421, 13] width 6 height 6
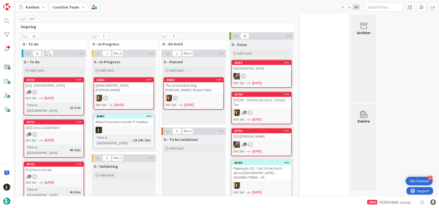
click at [150, 115] on icon at bounding box center [149, 117] width 5 height 4
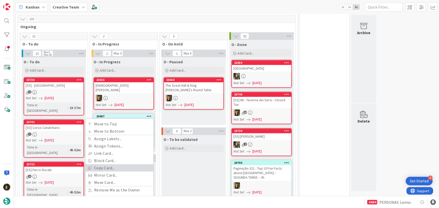
click at [130, 165] on link "Copy Card..." at bounding box center [120, 168] width 68 height 7
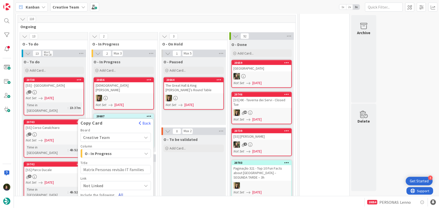
click at [119, 191] on button "All" at bounding box center [120, 195] width 11 height 9
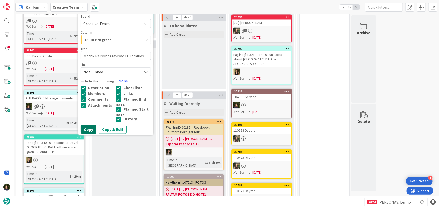
click at [87, 125] on button "Copy" at bounding box center [89, 129] width 16 height 9
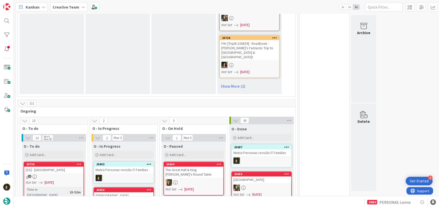
scroll to position [321, 0]
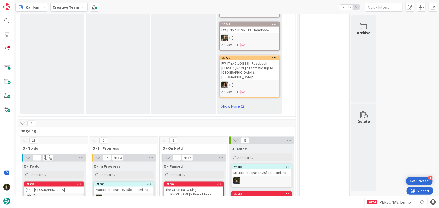
click at [78, 6] on div "Creative Team" at bounding box center [68, 7] width 37 height 9
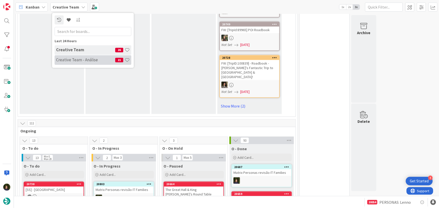
click at [75, 60] on h4 "Creative Team - Análise" at bounding box center [85, 59] width 59 height 5
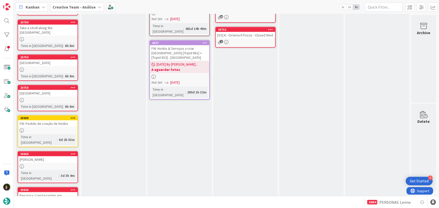
scroll to position [168, 0]
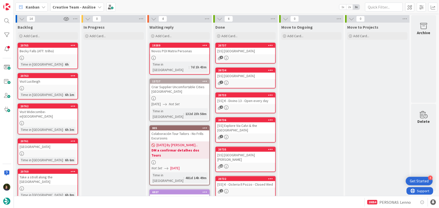
scroll to position [23, 0]
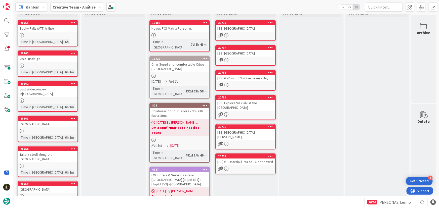
click at [87, 8] on b "Creative Team - Análise" at bounding box center [74, 7] width 43 height 5
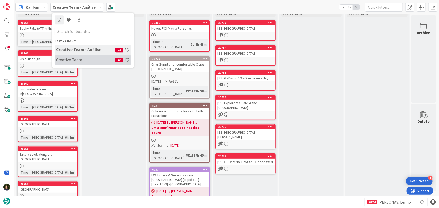
click at [80, 61] on h4 "Creative Team" at bounding box center [85, 59] width 59 height 5
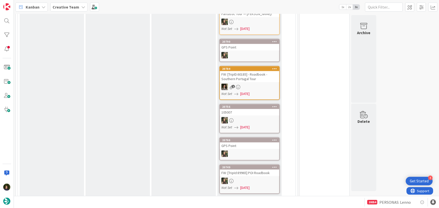
scroll to position [137, 0]
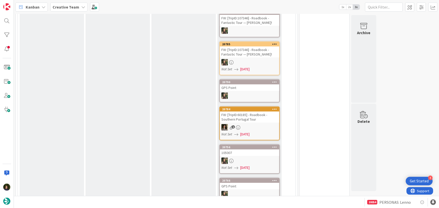
click at [70, 7] on b "Creative Team" at bounding box center [66, 7] width 27 height 5
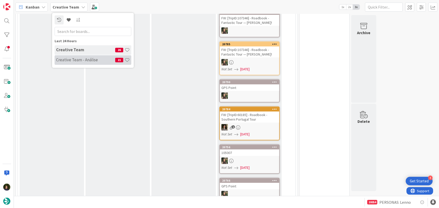
click at [76, 60] on h4 "Creative Team - Análise" at bounding box center [85, 59] width 59 height 5
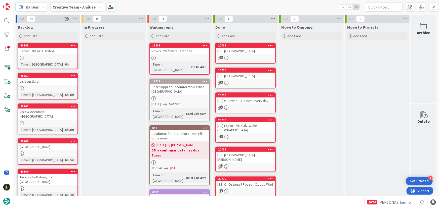
click at [272, 18] on icon at bounding box center [273, 19] width 7 height 8
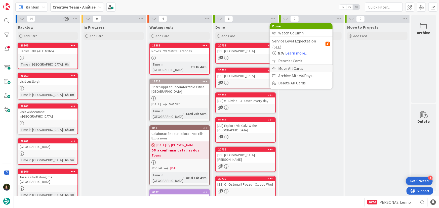
click at [298, 65] on div "Move All Cards" at bounding box center [301, 68] width 63 height 7
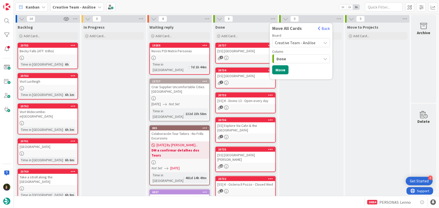
click at [295, 42] on span "Creative Team - Análise" at bounding box center [295, 42] width 41 height 5
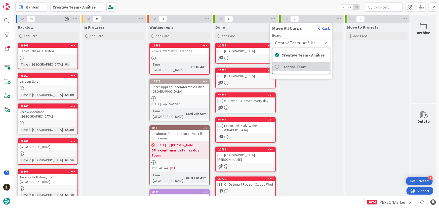
click at [296, 66] on span "Creative Team" at bounding box center [305, 67] width 46 height 8
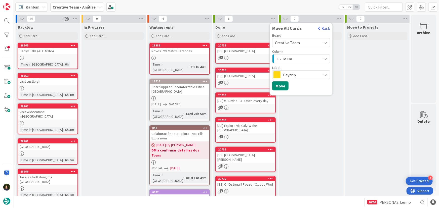
click at [299, 58] on div "E - To Do" at bounding box center [298, 59] width 46 height 8
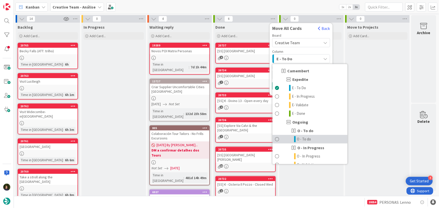
click at [310, 141] on span "O - To do" at bounding box center [304, 139] width 14 height 6
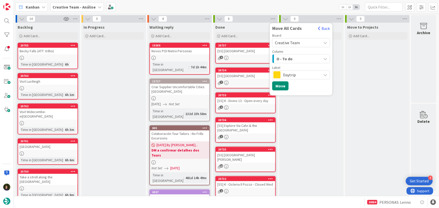
click at [286, 76] on span "Daytrip" at bounding box center [301, 75] width 36 height 7
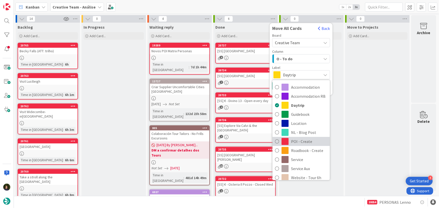
click at [302, 140] on span "POI - Create" at bounding box center [309, 142] width 36 height 8
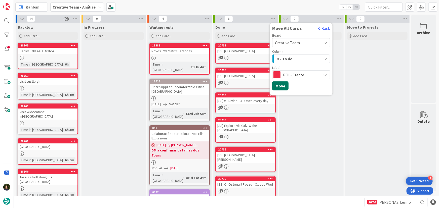
click at [280, 85] on button "Move" at bounding box center [280, 86] width 16 height 9
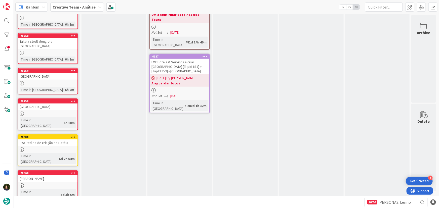
scroll to position [168, 0]
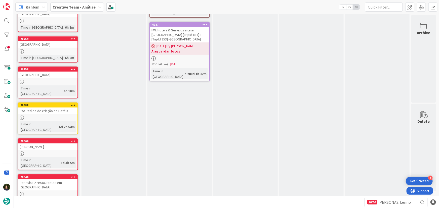
click at [91, 7] on b "Creative Team - Análise" at bounding box center [74, 7] width 43 height 5
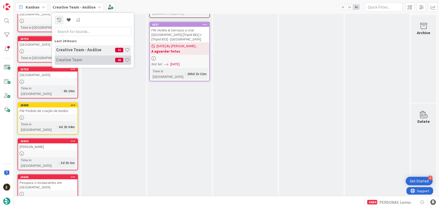
click at [96, 60] on h4 "Creative Team" at bounding box center [85, 59] width 59 height 5
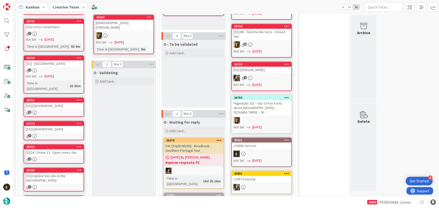
scroll to position [521, 0]
click at [54, 74] on span "[DATE]" at bounding box center [49, 76] width 9 height 5
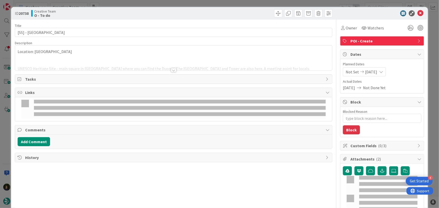
type textarea "x"
type input "[SS] - Piazza Grande"
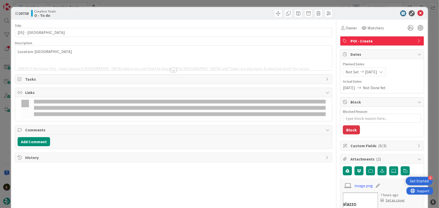
type textarea "x"
type input "[SS] - Piazza Grande"
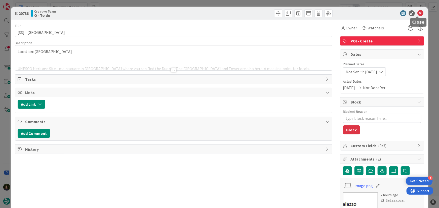
click at [418, 14] on icon at bounding box center [421, 13] width 6 height 6
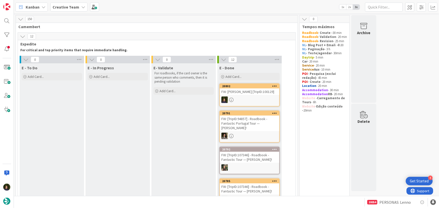
click at [60, 6] on b "Creative Team" at bounding box center [66, 7] width 27 height 5
click at [70, 62] on h4 "Creative Team - Análise" at bounding box center [85, 59] width 59 height 5
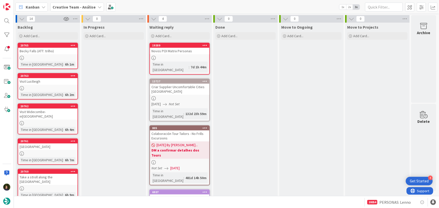
click at [77, 7] on b "Creative Team - Análise" at bounding box center [74, 7] width 43 height 5
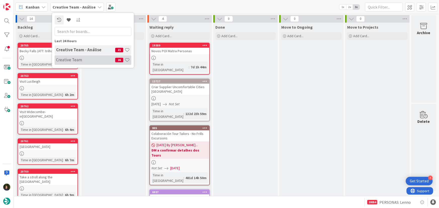
click at [86, 60] on h4 "Creative Team" at bounding box center [85, 59] width 59 height 5
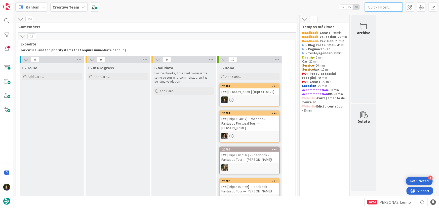
click at [375, 8] on input "text" at bounding box center [384, 7] width 38 height 9
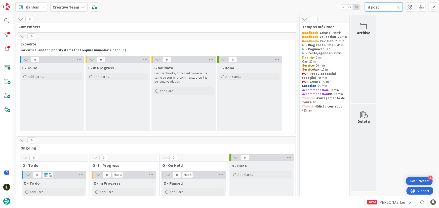
type input "il pozo"
click at [400, 7] on icon at bounding box center [399, 7] width 4 height 5
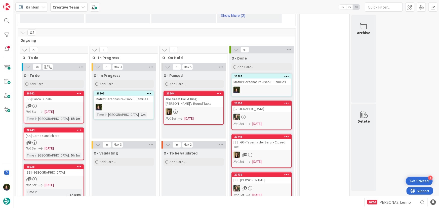
scroll to position [343, 0]
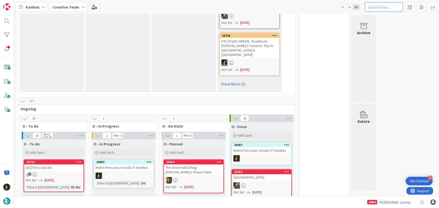
click at [377, 7] on input "text" at bounding box center [384, 7] width 38 height 9
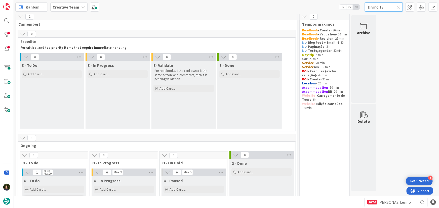
scroll to position [94, 0]
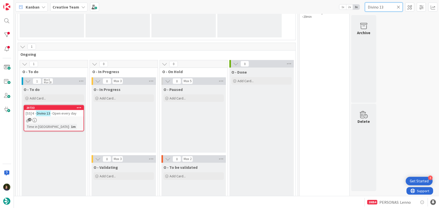
type input "Divino 13"
click at [74, 10] on div "Creative Team" at bounding box center [68, 7] width 37 height 9
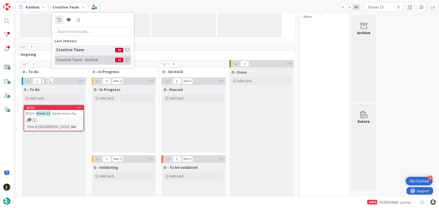
click at [71, 64] on div "Creative Team - Análise 21" at bounding box center [93, 60] width 77 height 10
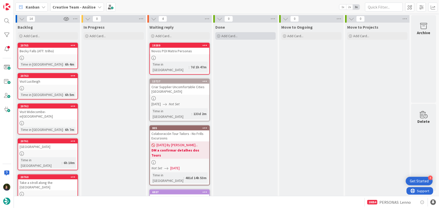
click at [251, 36] on div "Add Card..." at bounding box center [246, 36] width 60 height 8
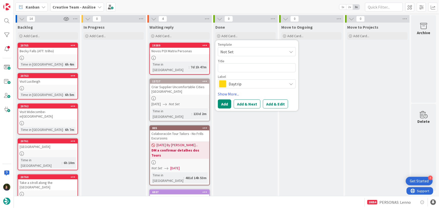
click at [238, 87] on span "Daytrip" at bounding box center [257, 84] width 56 height 7
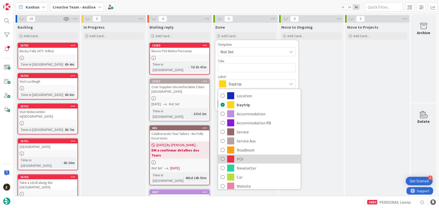
click at [255, 162] on span "POI" at bounding box center [267, 160] width 61 height 8
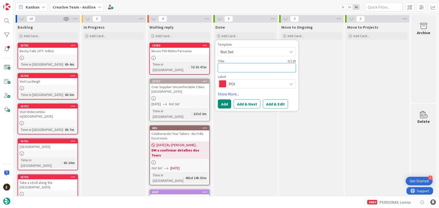
click at [226, 68] on textarea at bounding box center [257, 67] width 78 height 9
type textarea "x"
type textarea "["
type textarea "x"
type textarea "[C"
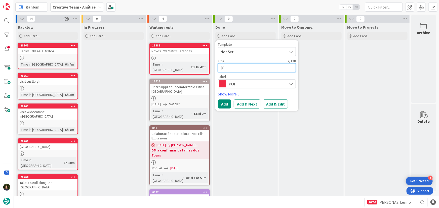
type textarea "x"
type textarea "[CA"
type textarea "x"
type textarea "[CA]"
type textarea "x"
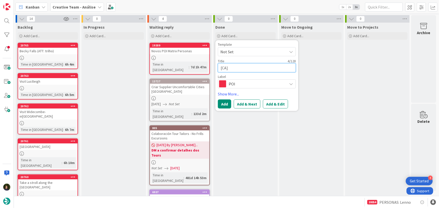
type textarea "[CA]"
type textarea "x"
type textarea "[CA] -"
type textarea "x"
type textarea "[CA] -"
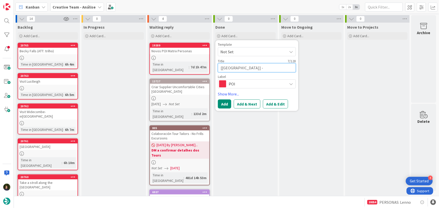
paste textarea "VAT - Stroll along Borgo Pio"
type textarea "x"
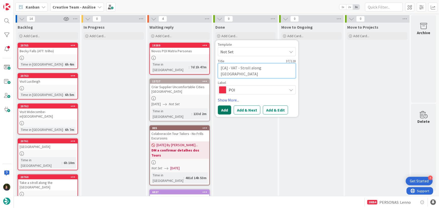
type textarea "[CA] - VAT - Stroll along Borgo Pio"
click at [224, 108] on button "Add" at bounding box center [224, 110] width 13 height 9
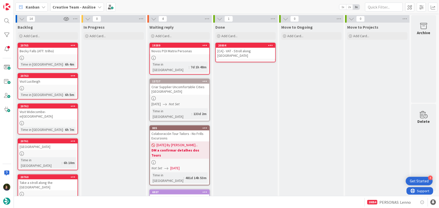
click at [238, 48] on div "[CA] - VAT - Stroll along Borgo Pio" at bounding box center [245, 53] width 59 height 11
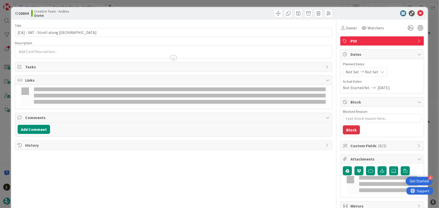
type textarea "x"
type input "[CA] - VAT - Stroll along Borgo Pio"
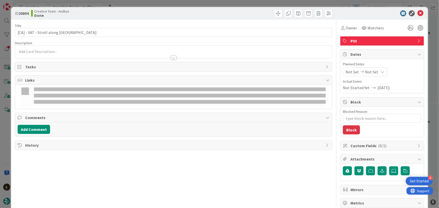
type textarea "x"
type input "[CA] - VAT - Stroll along Borgo Pio"
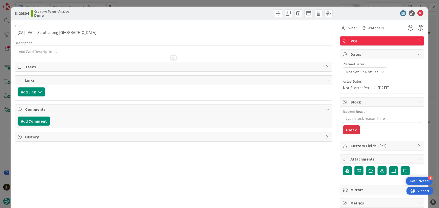
click at [58, 52] on div at bounding box center [173, 52] width 317 height 13
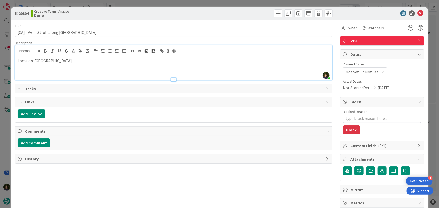
type textarea "x"
type input "[CA] - VAT - Stroll along Borgo Pio"
type textarea "x"
type input "[CA] - VAT - Stroll along Borgo Pio"
click at [79, 73] on p at bounding box center [174, 72] width 312 height 6
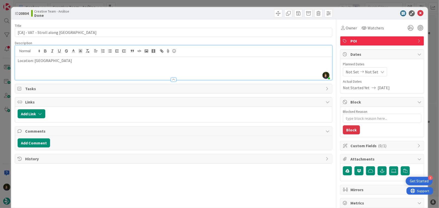
type textarea "x"
type input "[CA] - VAT - Stroll along Borgo Pio"
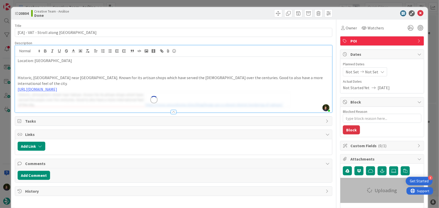
type textarea "x"
type input "[CA] - VAT - Stroll along Borgo Pio"
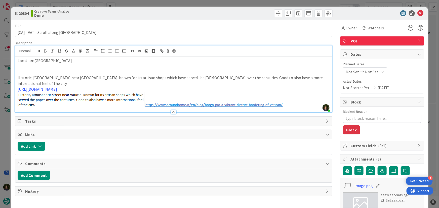
type textarea "x"
type input "[CA] - VAT - Stroll along Borgo Pio"
type textarea "x"
type input "[CA] - VAT - Stroll along Borgo Pio"
type textarea "x"
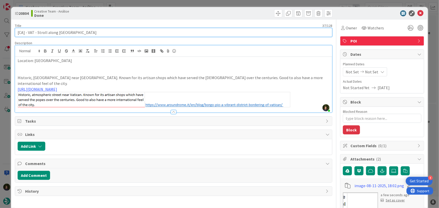
click at [26, 33] on input "[CA] - VAT - Stroll along Borgo Pio" at bounding box center [174, 32] width 318 height 9
type input "[CA] VAT - Stroll along Borgo Pio"
type textarea "x"
type input "[CA] VAT - Stroll along Borgo Pio"
type textarea "x"
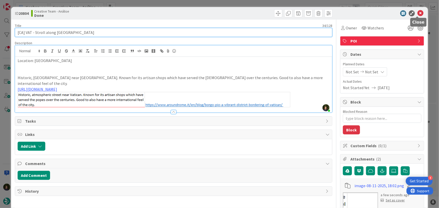
type input "[CA] VAT - Stroll along Borgo Pio"
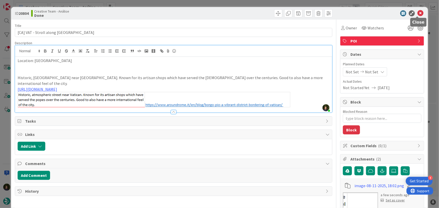
click at [418, 15] on icon at bounding box center [421, 13] width 6 height 6
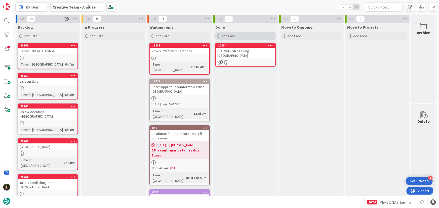
click at [238, 36] on div "Add Card..." at bounding box center [246, 36] width 60 height 8
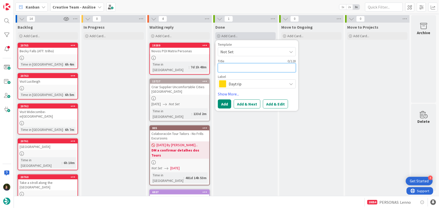
type textarea "x"
type textarea "["
type textarea "x"
type textarea "[]"
type textarea "x"
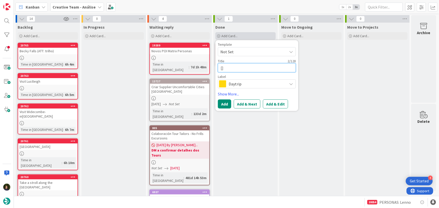
type textarea "["
type textarea "x"
type textarea "[C"
type textarea "x"
type textarea "[CA"
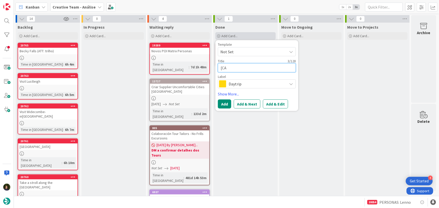
type textarea "x"
type textarea "[CA]"
type textarea "x"
type textarea "[CA]"
paste textarea "Explore Sant'Ambrogio"
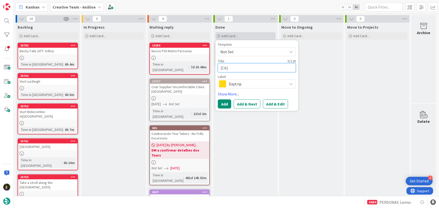
type textarea "x"
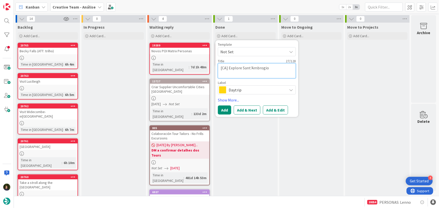
type textarea "[CA] Explore Sant'Ambrogio"
click at [245, 89] on span "Daytrip" at bounding box center [257, 90] width 56 height 7
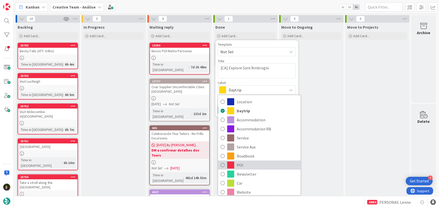
click at [252, 166] on span "POI" at bounding box center [267, 166] width 61 height 8
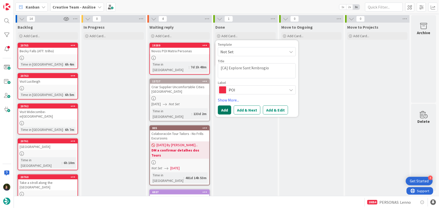
click at [226, 112] on button "Add" at bounding box center [224, 110] width 13 height 9
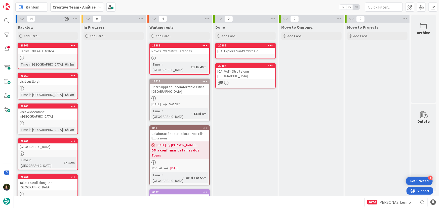
click at [239, 53] on div "[CA] Explore Sant'Ambrogio" at bounding box center [245, 51] width 59 height 7
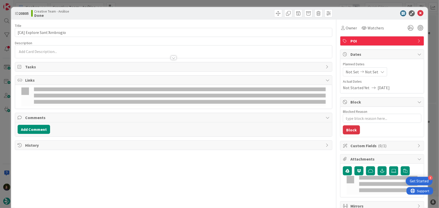
type textarea "x"
type input "[CA] Explore Sant'Ambrogio"
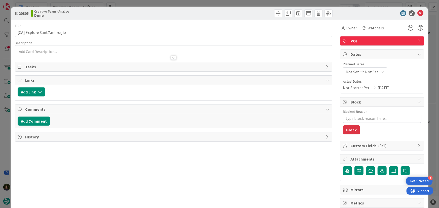
type textarea "x"
type input "[CA] Explore Sant'Ambrogio"
click at [81, 49] on div at bounding box center [173, 52] width 317 height 13
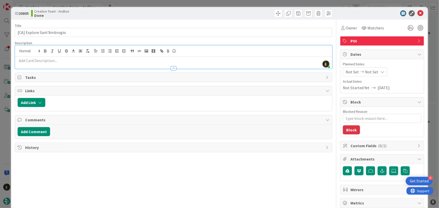
click at [74, 63] on div at bounding box center [173, 65] width 317 height 5
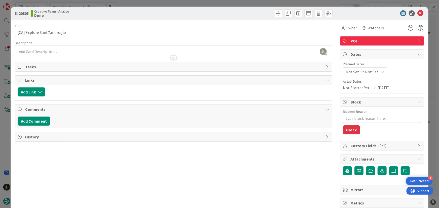
click at [63, 51] on p at bounding box center [174, 52] width 312 height 6
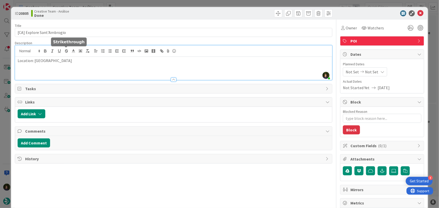
type textarea "x"
type input "[CA] Explore Sant'Ambrogio"
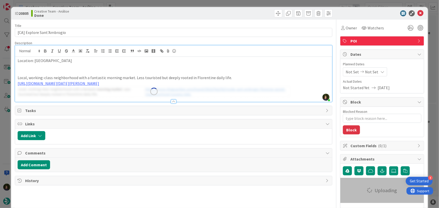
type textarea "x"
type input "[CA] Explore Sant'Ambrogio"
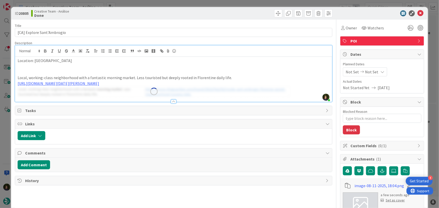
type textarea "x"
type input "[CA] Explore Sant'Ambrogio"
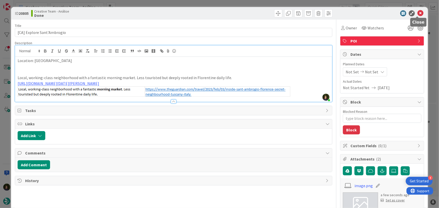
click at [418, 14] on icon at bounding box center [421, 13] width 6 height 6
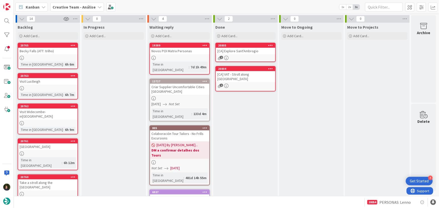
click at [270, 44] on icon at bounding box center [271, 46] width 5 height 4
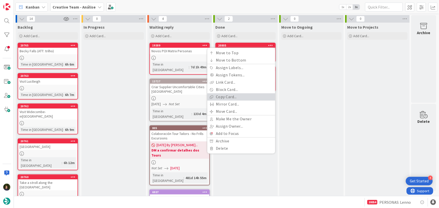
click at [244, 97] on link "Copy Card..." at bounding box center [241, 96] width 68 height 7
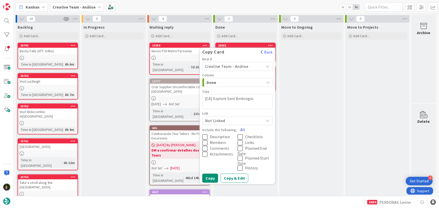
click at [242, 130] on button "All" at bounding box center [242, 129] width 11 height 9
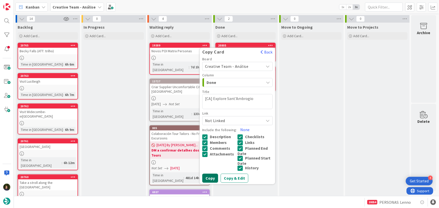
click at [212, 177] on button "Copy" at bounding box center [210, 178] width 16 height 9
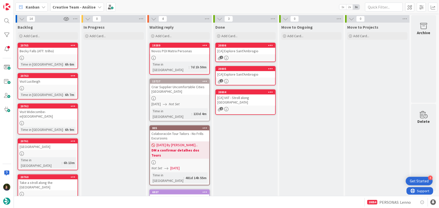
click at [253, 54] on div "[CA] Explore Sant'Ambrogio" at bounding box center [245, 51] width 59 height 7
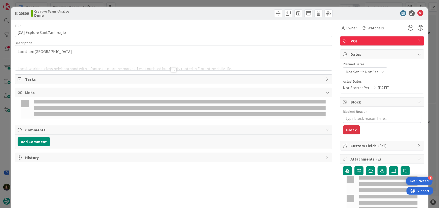
type textarea "x"
type input "[CA] Explore Sant'Ambrogio"
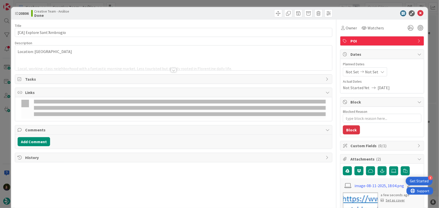
type textarea "x"
type input "[CA] Explore Sant'Ambrogio"
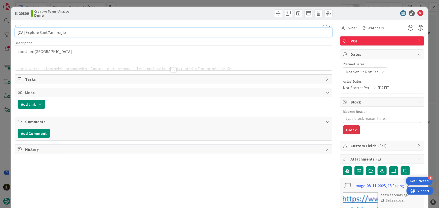
drag, startPoint x: 73, startPoint y: 33, endPoint x: 25, endPoint y: 33, distance: 47.1
click at [25, 33] on input "[CA] Explore Sant'Ambrogio" at bounding box center [174, 32] width 318 height 9
paste input "OLTR - San Miniato al Monte"
type textarea "x"
type input "[CA] OLTR - San Miniato al Monte"
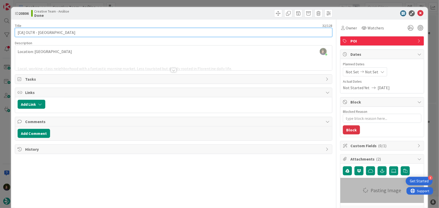
type textarea "x"
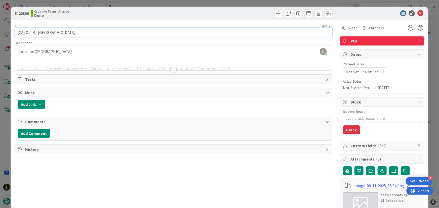
type input "[CA] OLTR - San Miniato al Monte"
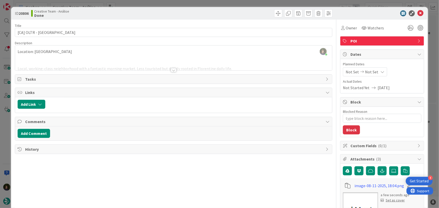
click at [171, 70] on div at bounding box center [174, 70] width 6 height 4
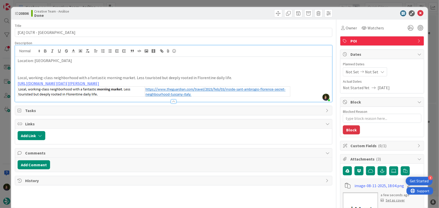
click at [31, 70] on p at bounding box center [174, 72] width 312 height 6
drag, startPoint x: 18, startPoint y: 75, endPoint x: 204, endPoint y: 99, distance: 186.8
click at [204, 99] on div "Description Margarida Carvalho just joined Location: Florence Local, working-cl…" at bounding box center [174, 71] width 318 height 61
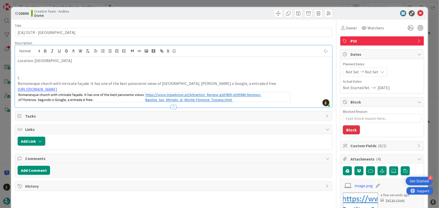
type textarea "x"
click at [52, 72] on p at bounding box center [174, 72] width 312 height 6
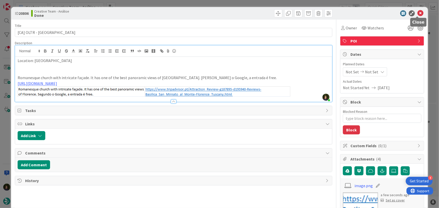
click at [419, 12] on icon at bounding box center [421, 13] width 6 height 6
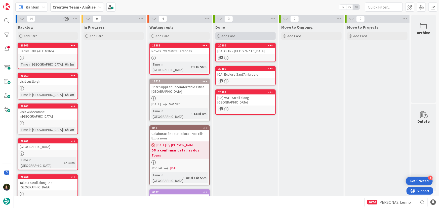
click at [252, 37] on div "Add Card..." at bounding box center [246, 36] width 60 height 8
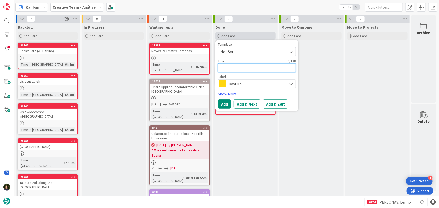
type textarea "x"
type textarea "["
type textarea "[C"
type textarea "x"
type textarea "[CA"
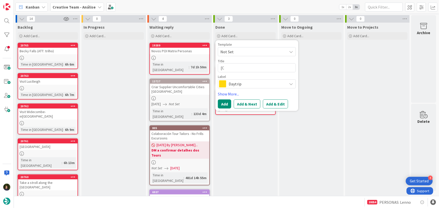
type textarea "x"
type textarea "[CA]"
type textarea "x"
type textarea "[CA]"
type textarea "x"
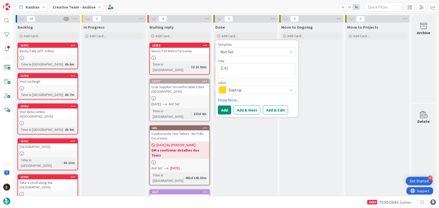
type textarea "[CA] CAST - Campo Santa Maria Formosa"
type textarea "x"
type textarea "[CA] CAST - Campo Santa Maria Formosa"
click at [246, 92] on span "Daytrip" at bounding box center [257, 90] width 56 height 7
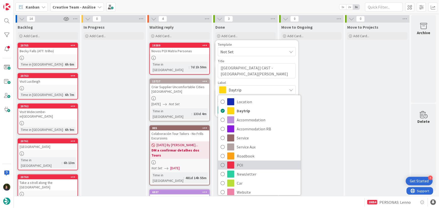
click at [247, 163] on span "POI" at bounding box center [267, 166] width 61 height 8
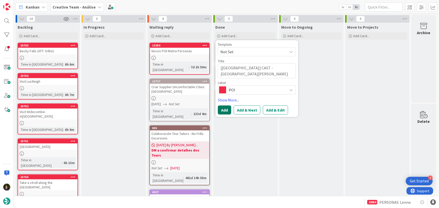
click at [223, 108] on button "Add" at bounding box center [224, 110] width 13 height 9
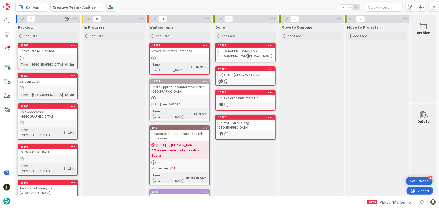
click at [242, 55] on div "[CA] CAST - Campo Santa Maria Formosa" at bounding box center [245, 53] width 59 height 11
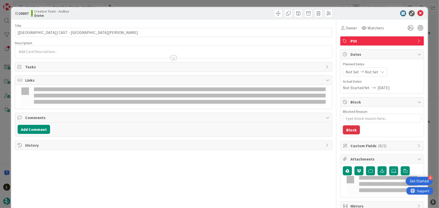
type textarea "x"
type input "[CA] CAST - Campo Santa Maria Formosa"
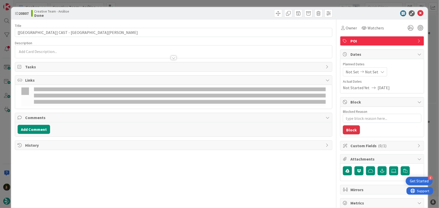
type textarea "x"
type input "[CA] CAST - Campo Santa Maria Formosa"
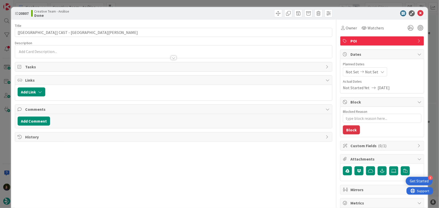
click at [35, 53] on div at bounding box center [173, 55] width 317 height 5
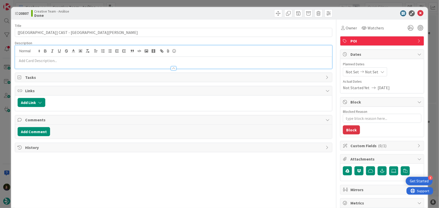
click at [43, 60] on p at bounding box center [174, 61] width 312 height 6
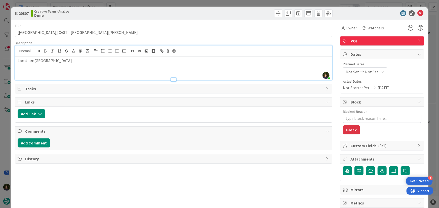
type textarea "x"
type input "[CA] CAST - Campo Santa Maria Formosa"
type textarea "x"
type input "[CA] CAST - Campo Santa Maria Formosa"
click at [74, 65] on p at bounding box center [174, 67] width 312 height 6
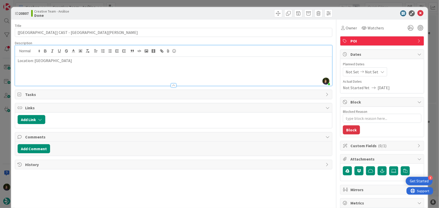
type textarea "x"
type input "[CA] CAST - Campo Santa Maria Formosa"
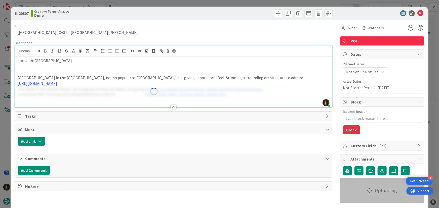
type textarea "x"
type input "[CA] CAST - Campo Santa Maria Formosa"
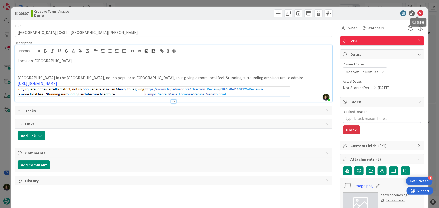
type textarea "x"
type input "[CA] CAST - Campo Santa Maria Formosa"
click at [418, 15] on icon at bounding box center [421, 13] width 6 height 6
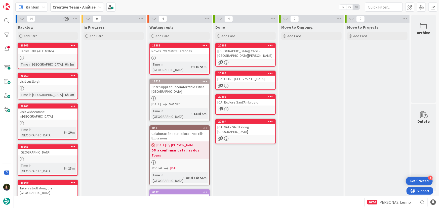
type textarea "x"
click at [244, 36] on div "Add Card..." at bounding box center [246, 36] width 60 height 8
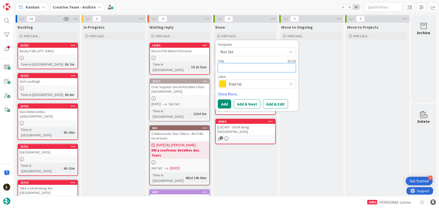
type textarea "["
type textarea "x"
type textarea "[C"
type textarea "x"
type textarea "[CA"
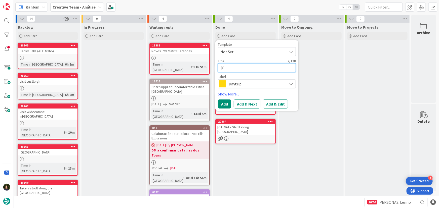
type textarea "x"
type textarea "[CA]"
type textarea "x"
type textarea "[CA]"
type textarea "x"
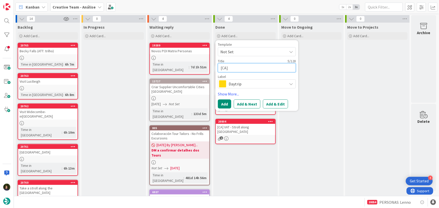
paste textarea "OLTR - € - Osteria Antica Mescita - Open every day"
type textarea "[CA] OLTR - € - Osteria Antica Mescita - Open every day"
type textarea "x"
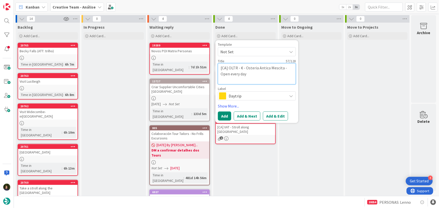
type textarea "[CA] OLTR - € - Osteria Antica Mescita - Open every day"
click at [244, 96] on span "Daytrip" at bounding box center [257, 96] width 56 height 7
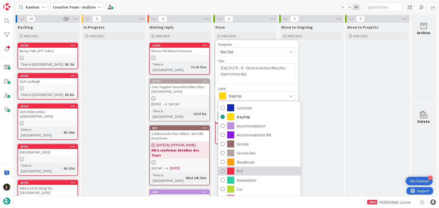
click at [249, 175] on link "POI" at bounding box center [259, 171] width 83 height 9
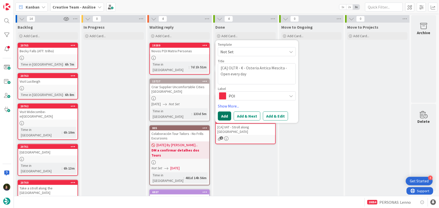
click at [228, 116] on button "Add" at bounding box center [224, 116] width 13 height 9
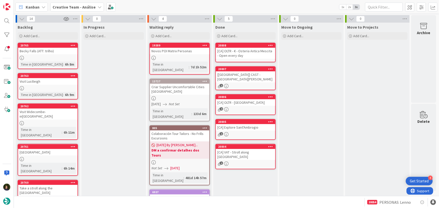
click at [244, 53] on div "[CA] OLTR - € - Osteria Antica Mescita - Open every day" at bounding box center [245, 53] width 59 height 11
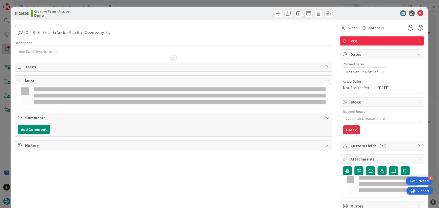
type textarea "x"
type input "[CA] OLTR - € - Osteria Antica Mescita - Open every day"
type textarea "x"
type input "[CA] OLTR - € - Osteria Antica Mescita - Open every day"
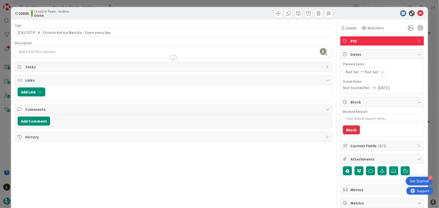
click at [49, 54] on div at bounding box center [173, 55] width 317 height 5
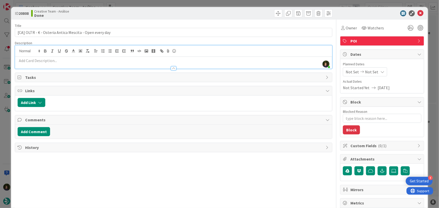
click at [60, 63] on div at bounding box center [173, 65] width 317 height 5
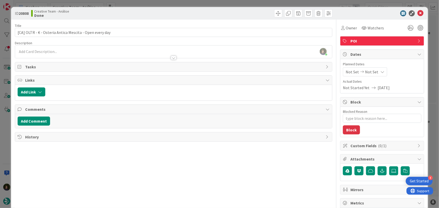
click at [51, 50] on p at bounding box center [174, 52] width 312 height 6
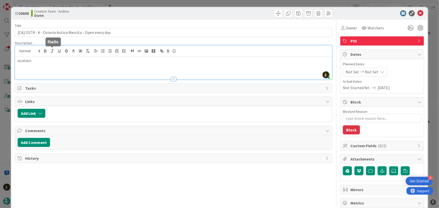
type textarea "x"
type input "[CA] OLTR - € - Osteria Antica Mescita - Open every day"
type textarea "x"
type input "[CA] OLTR - € - Osteria Antica Mescita - Open every day"
type textarea "x"
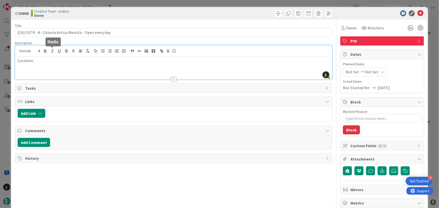
type input "[CA] OLTR - € - Osteria Antica Mescita - Open every day"
type textarea "x"
type input "[CA] OLTR - € - Osteria Antica Mescita - Open every day"
type textarea "x"
type input "[CA] OLTR - € - Osteria Antica Mescita - Open every day"
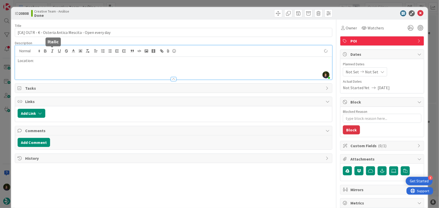
type textarea "x"
type input "[CA] OLTR - € - Osteria Antica Mescita - Open every day"
type textarea "x"
type input "[CA] OLTR - € - Osteria Antica Mescita - Open every day"
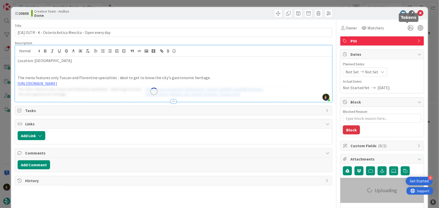
type textarea "x"
type input "[CA] OLTR - € - Osteria Antica Mescita - Open every day"
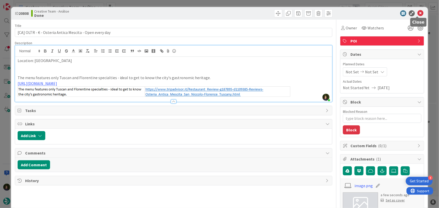
click at [418, 15] on icon at bounding box center [421, 13] width 6 height 6
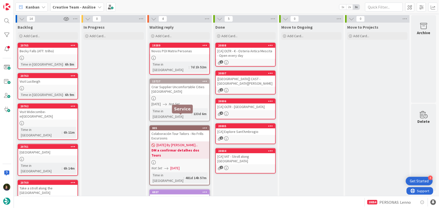
type textarea "x"
click at [239, 34] on div "Add Card..." at bounding box center [246, 36] width 60 height 8
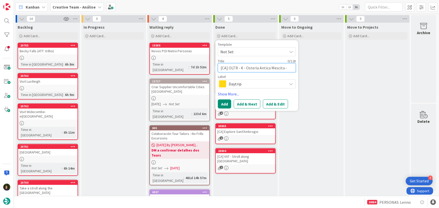
click at [241, 66] on textarea "[CA] OLTR - € - Osteria Antica Mescita - Open every day" at bounding box center [257, 67] width 78 height 9
type textarea "["
type textarea "x"
type textarea "[C"
type textarea "x"
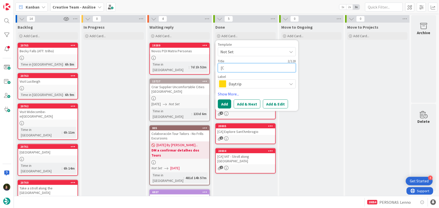
type textarea "[CA"
type textarea "x"
type textarea "[CA]"
type textarea "x"
type textarea "[CA]"
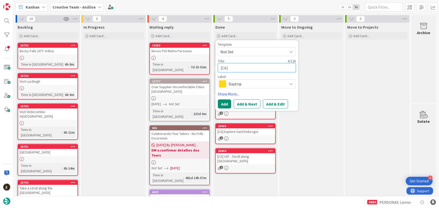
type textarea "x"
type textarea "[CA] -"
type textarea "x"
type textarea "[CA] -"
type textarea "x"
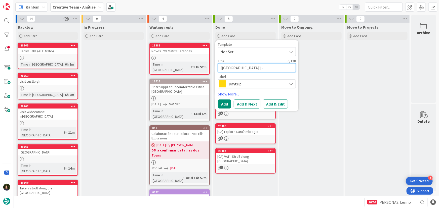
paste textarea "CANN - €€ - Osteria Contemporanea da Riccardo - Closed Mon"
type textarea "[CA] - CANN - €€ - Osteria Contemporanea da Riccardo - Closed Mon"
type textarea "x"
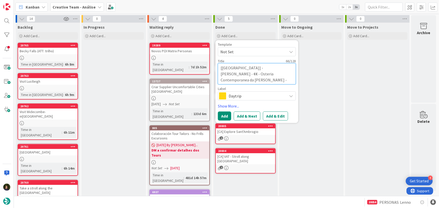
click at [231, 69] on textarea "[CA] - CANN - €€ - Osteria Contemporanea da Riccardo - Closed Mon" at bounding box center [257, 73] width 78 height 21
type textarea "[CA] -CANN - €€ - Osteria Contemporanea da Riccardo - Closed Mon"
type textarea "x"
type textarea "[CA] CANN - €€ - Osteria Contemporanea da Riccardo - Closed Mon"
type textarea "x"
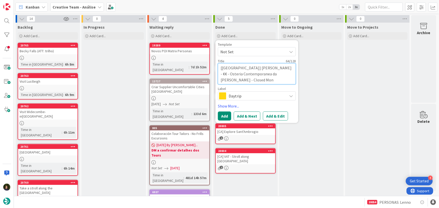
type textarea "[CA] CANN - €€ - Osteria Contemporanea da Riccardo - Closed Mon"
click at [261, 98] on span "Daytrip" at bounding box center [257, 96] width 56 height 7
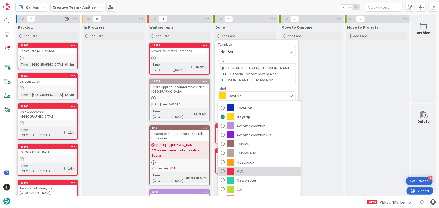
click at [247, 174] on span "POI" at bounding box center [267, 172] width 61 height 8
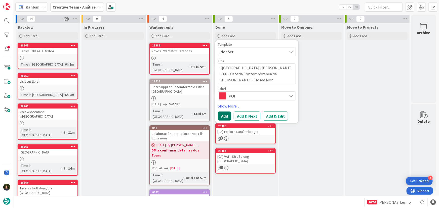
click at [227, 115] on button "Add" at bounding box center [224, 116] width 13 height 9
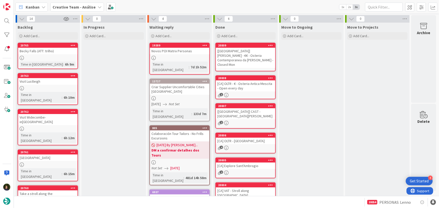
click at [234, 61] on div "[CA] CANN - €€ - Osteria Contemporanea da Riccardo - Closed Mon" at bounding box center [245, 58] width 59 height 20
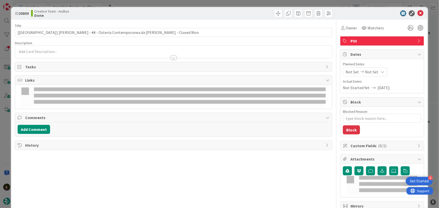
type textarea "x"
type input "[CA] CANN - €€ - Osteria Contemporanea da Riccardo - Closed Mon"
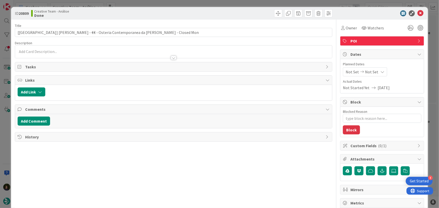
type textarea "x"
type input "[CA] CANN - €€ - Osteria Contemporanea da Riccardo - Closed Mon"
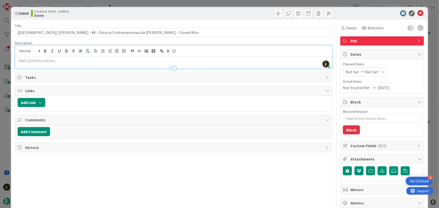
click at [77, 51] on div "Margarida Carvalho just joined" at bounding box center [173, 57] width 317 height 23
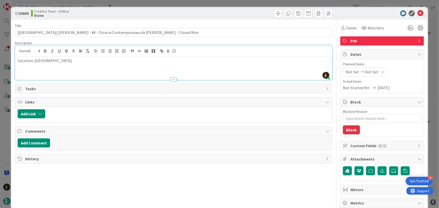
type textarea "x"
type input "[CA] CANN - €€ - Osteria Contemporanea da Riccardo - Closed Mon"
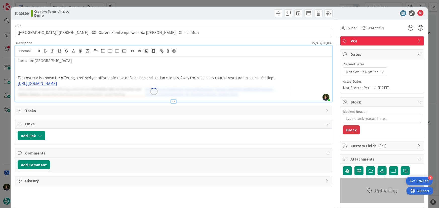
type textarea "x"
type input "[CA] CANN - €€ - Osteria Contemporanea da Riccardo - Closed Mon"
type textarea "x"
type input "[CA] CANN - €€ - Osteria Contemporanea da Riccardo - Closed Mon"
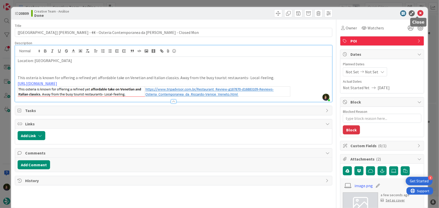
click at [419, 14] on icon at bounding box center [421, 13] width 6 height 6
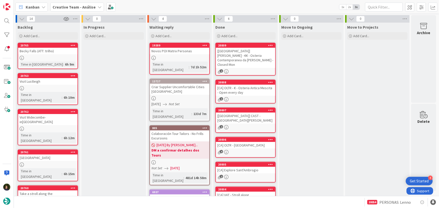
type textarea "x"
click at [237, 36] on span "Add Card..." at bounding box center [230, 36] width 16 height 5
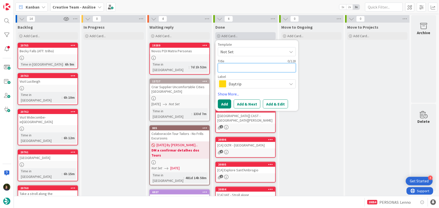
type textarea "["
type textarea "x"
type textarea "[C"
type textarea "x"
type textarea "[CA"
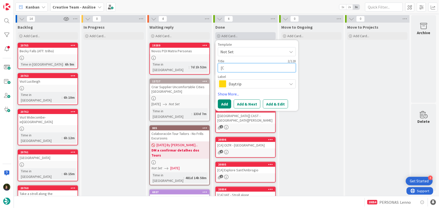
type textarea "x"
type textarea "[CA]"
type textarea "x"
type textarea "[CA]"
type textarea "x"
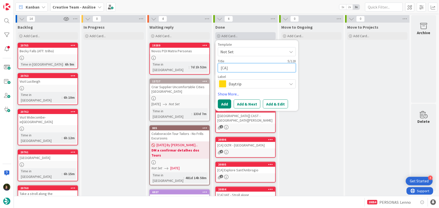
paste textarea "How to reach San Giorgio Maggiore"
type textarea "[CA] How to reach San Giorgio Maggiore"
type textarea "x"
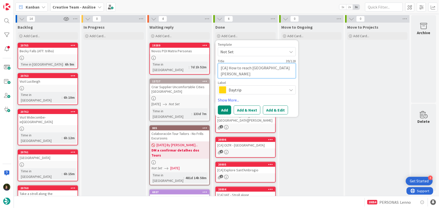
type textarea "[CA] How to reach San Giorgio Maggiore"
click at [249, 91] on span "Daytrip" at bounding box center [257, 90] width 56 height 7
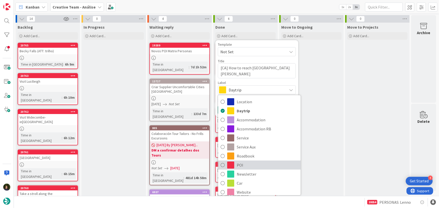
click at [249, 167] on span "POI" at bounding box center [267, 166] width 61 height 8
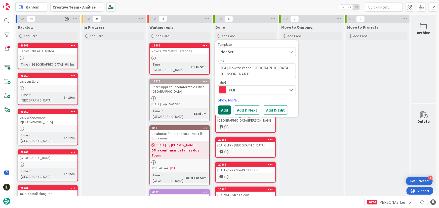
click at [220, 110] on button "Add" at bounding box center [224, 110] width 13 height 9
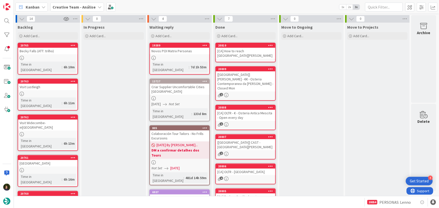
click at [242, 49] on div "[CA] How to reach San Giorgio Maggiore" at bounding box center [245, 53] width 59 height 11
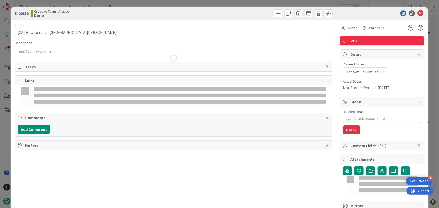
type textarea "x"
type input "[CA] How to reach San Giorgio Maggiore"
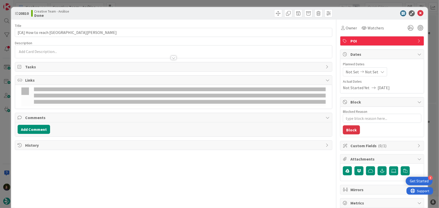
type textarea "x"
type input "[CA] How to reach San Giorgio Maggiore"
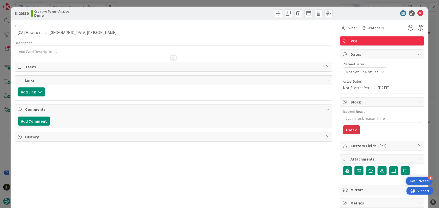
click at [59, 51] on div at bounding box center [173, 52] width 317 height 13
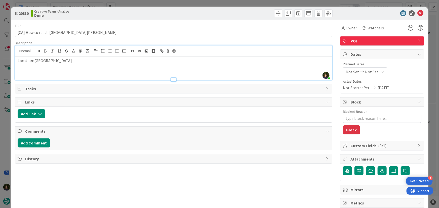
type textarea "x"
type input "[CA] How to reach San Giorgio Maggiore"
type textarea "x"
type input "[CA] How to reach San Giorgio Maggiore"
drag, startPoint x: 55, startPoint y: 63, endPoint x: 60, endPoint y: 69, distance: 7.5
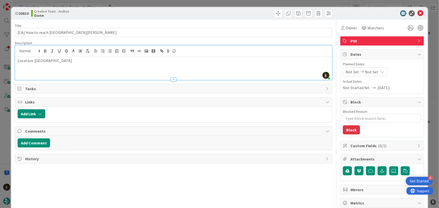
click at [55, 64] on p at bounding box center [174, 67] width 312 height 6
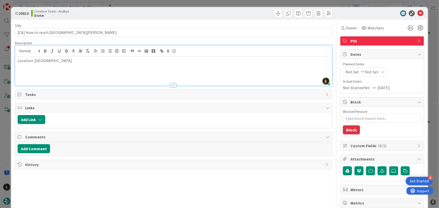
type textarea "x"
type input "[CA] How to reach San Giorgio Maggiore"
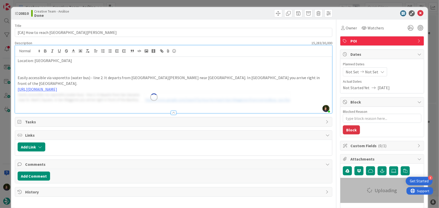
type textarea "x"
type input "[CA] How to reach San Giorgio Maggiore"
type textarea "x"
type input "[CA] How to reach San Giorgio Maggiore"
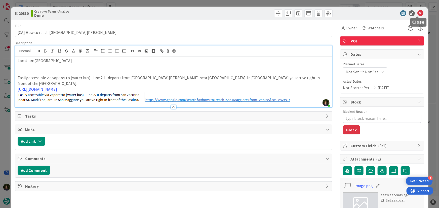
click at [418, 11] on icon at bounding box center [421, 13] width 6 height 6
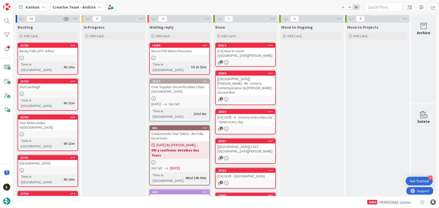
type textarea "x"
click at [238, 37] on div "Add Card..." at bounding box center [246, 36] width 60 height 8
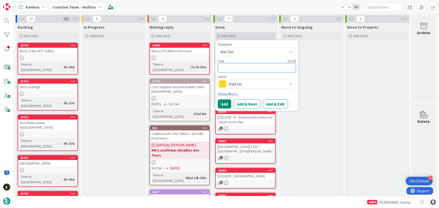
type textarea "["
type textarea "x"
type textarea "[C"
type textarea "x"
type textarea "[CA"
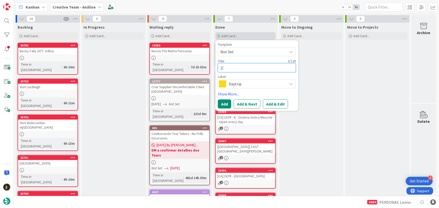
type textarea "x"
type textarea "[CA]"
type textarea "x"
type textarea "[CA]"
type textarea "x"
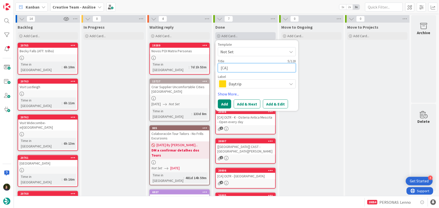
paste textarea "Santa Maria della Scala Complex - Open every day"
type textarea "[CA] Santa Maria della Scala Complex - Open every day"
type textarea "x"
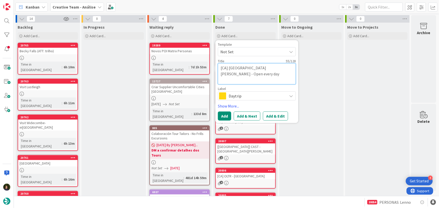
type textarea "[CA] Santa Maria della Scala Complex - Open every day"
click at [243, 98] on span "Daytrip" at bounding box center [257, 96] width 56 height 7
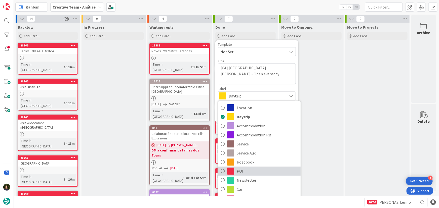
click at [260, 171] on span "POI" at bounding box center [267, 172] width 61 height 8
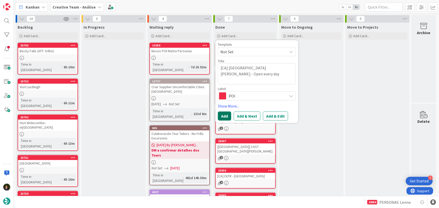
click at [227, 116] on button "Add" at bounding box center [224, 116] width 13 height 9
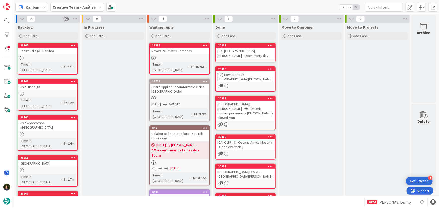
click at [232, 54] on div "[CA] Santa Maria della Scala Complex - Open every day" at bounding box center [245, 53] width 59 height 11
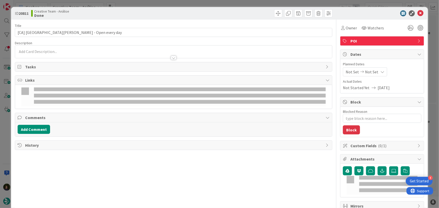
type textarea "x"
type input "[CA] Santa Maria della Scala Complex - Open every day"
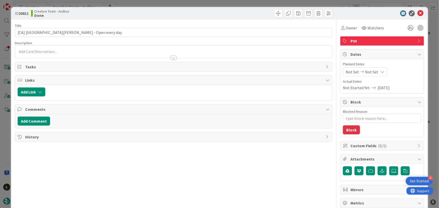
type textarea "x"
type input "[CA] Santa Maria della Scala Complex - Open every day"
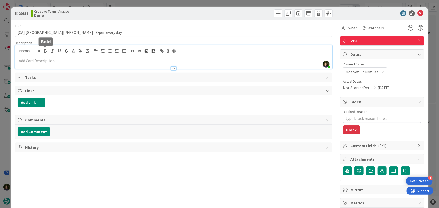
click at [45, 52] on div "Margarida Carvalho just joined" at bounding box center [173, 57] width 317 height 23
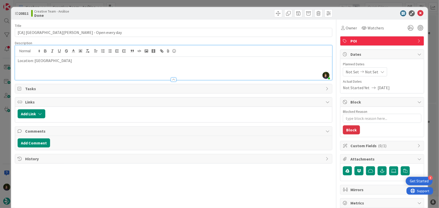
type textarea "x"
type input "[CA] Santa Maria della Scala Complex - Open every day"
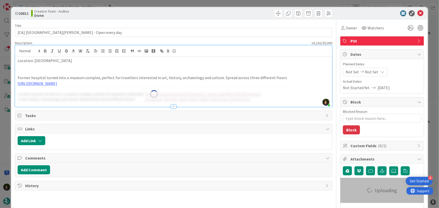
type textarea "x"
type input "[CA] Santa Maria della Scala Complex - Open every day"
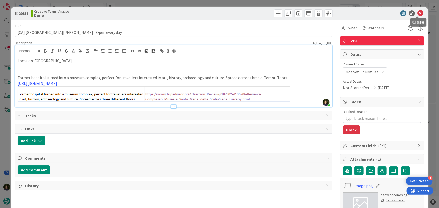
type textarea "x"
type input "[CA] Santa Maria della Scala Complex - Open every day"
click at [418, 12] on icon at bounding box center [421, 13] width 6 height 6
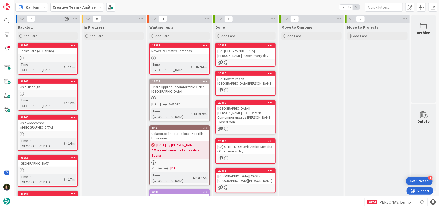
type textarea "x"
click at [241, 38] on div "Add Card..." at bounding box center [246, 36] width 60 height 8
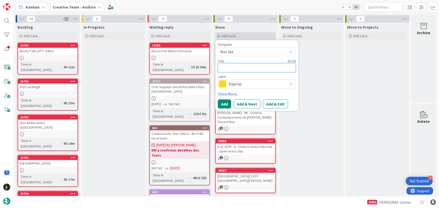
type textarea "["
type textarea "x"
type textarea "[C"
type textarea "x"
type textarea "[CA"
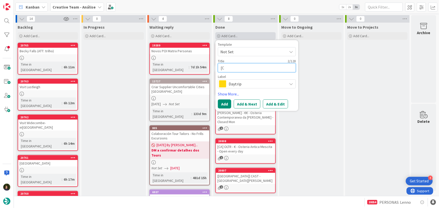
type textarea "x"
type textarea "[CA]"
type textarea "x"
type textarea "[CA]"
type textarea "x"
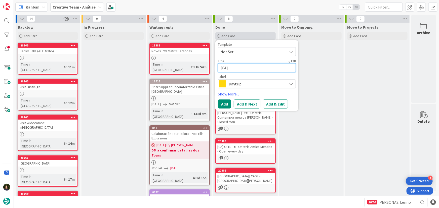
paste textarea "€ - Galli Pizza & More - Closed Mon"
type textarea "[CA] € - Galli Pizza & More - Closed Mon"
type textarea "x"
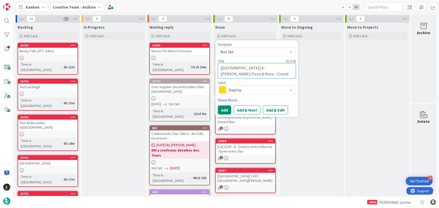
type textarea "[CA] € - Galli Pizza & More - Closed Mon"
click at [241, 90] on span "Daytrip" at bounding box center [257, 90] width 56 height 7
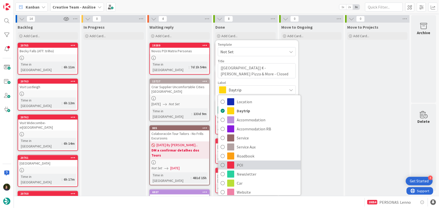
drag, startPoint x: 246, startPoint y: 169, endPoint x: 246, endPoint y: 164, distance: 5.8
click at [247, 170] on div "Location Daytrip Accommodation Accommodation RB Service Service Aux Roadbook PO…" at bounding box center [259, 145] width 83 height 101
click at [248, 165] on span "POI" at bounding box center [267, 166] width 61 height 8
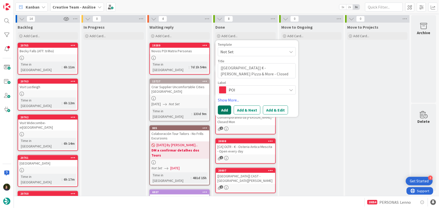
click at [223, 111] on button "Add" at bounding box center [224, 110] width 13 height 9
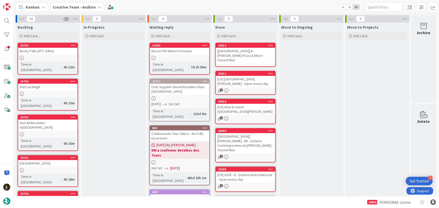
click at [238, 53] on div "[CA] € - Galli Pizza & More - Closed Mon" at bounding box center [245, 56] width 59 height 16
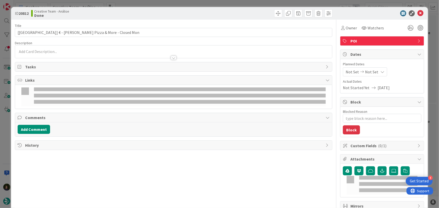
type textarea "x"
type input "[CA] € - Galli Pizza & More - Closed Mon"
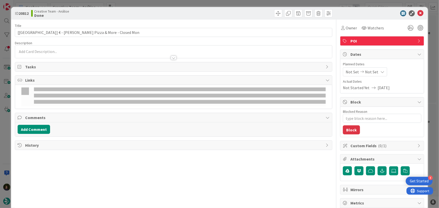
type textarea "x"
type input "[CA] € - Galli Pizza & More - Closed Mon"
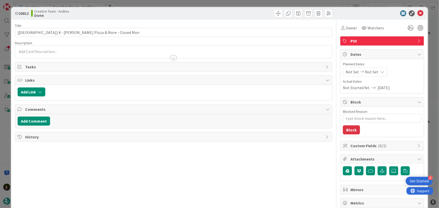
click at [73, 52] on div at bounding box center [173, 52] width 317 height 13
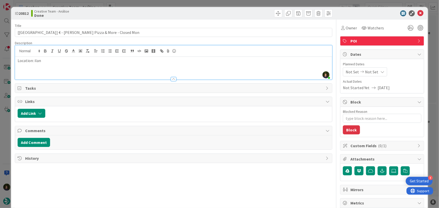
type textarea "x"
type input "[CA] € - Galli Pizza & More - Closed Mon"
type textarea "x"
type input "[CA] € - Galli Pizza & More - Closed Mon"
type textarea "x"
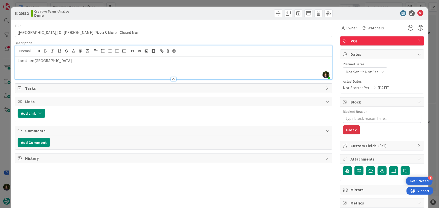
type input "[CA] € - Galli Pizza & More - Closed Mon"
type textarea "x"
type input "[CA] € - Galli Pizza & More - Closed Mon"
type textarea "x"
type input "[CA] € - Galli Pizza & More - Closed Mon"
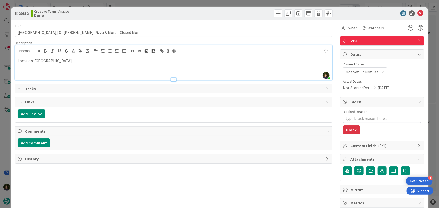
type textarea "x"
type input "[CA] € - Galli Pizza & More - Closed Mon"
click at [51, 67] on p at bounding box center [174, 67] width 312 height 6
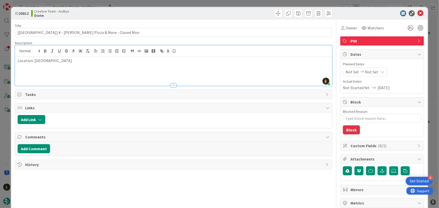
type textarea "x"
type input "[CA] € - Galli Pizza & More - Closed Mon"
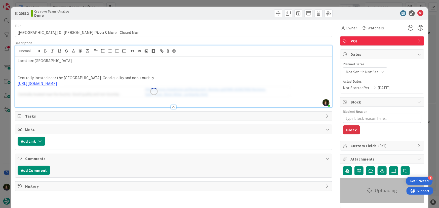
type textarea "x"
type input "[CA] € - Galli Pizza & More - Closed Mon"
type textarea "x"
type input "[CA] € - Galli Pizza & More - Closed Mon"
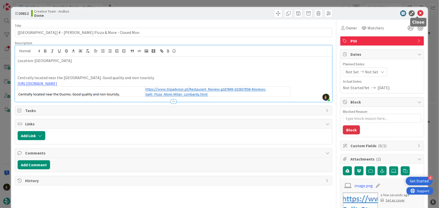
click at [419, 15] on icon at bounding box center [421, 13] width 6 height 6
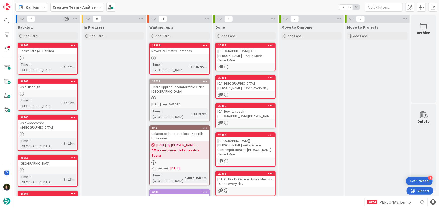
type textarea "x"
click at [236, 35] on span "Add Card..." at bounding box center [230, 36] width 16 height 5
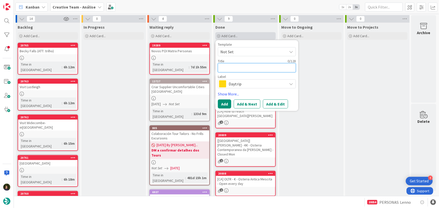
type textarea "["
type textarea "x"
type textarea "[C"
type textarea "x"
type textarea "[CA"
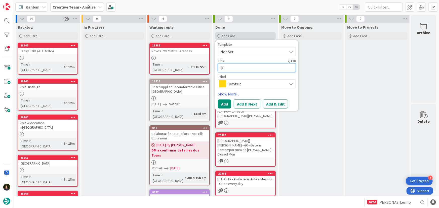
type textarea "x"
type textarea "[CA]"
type textarea "x"
type textarea "[CA]"
type textarea "x"
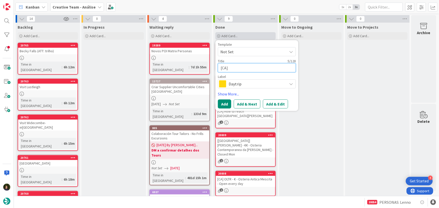
paste textarea "€€€ - L'Uccellina"
type textarea "[CA] €€€ - L'Uccellina"
type textarea "x"
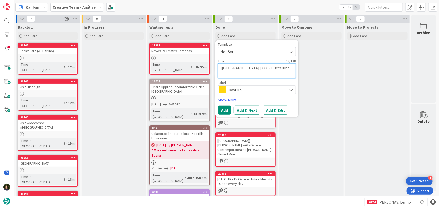
type textarea "[CA] €€€ - L'Uccellina"
click at [229, 90] on span "Daytrip" at bounding box center [257, 90] width 56 height 7
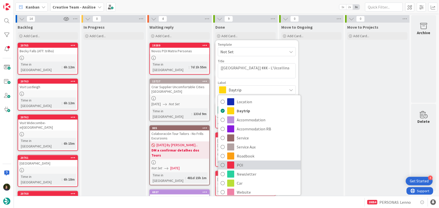
click at [250, 165] on span "POI" at bounding box center [267, 166] width 61 height 8
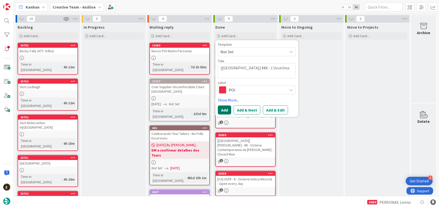
click at [222, 112] on button "Add" at bounding box center [224, 110] width 13 height 9
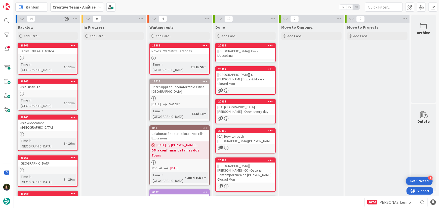
click at [240, 54] on link "20813 [CA] €€€ - L'Uccellina" at bounding box center [246, 53] width 60 height 20
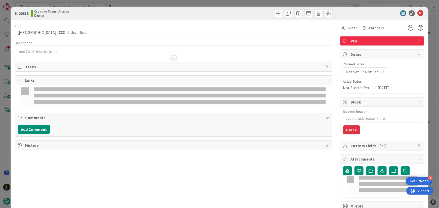
type textarea "x"
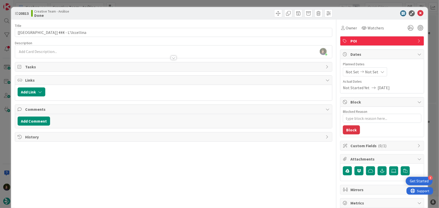
click at [86, 52] on div "Margarida Carvalho just joined" at bounding box center [173, 52] width 317 height 13
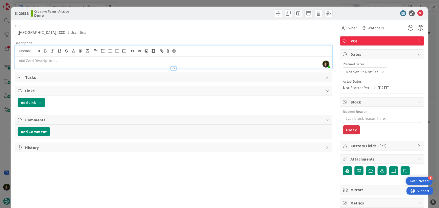
click at [30, 62] on p at bounding box center [174, 61] width 312 height 6
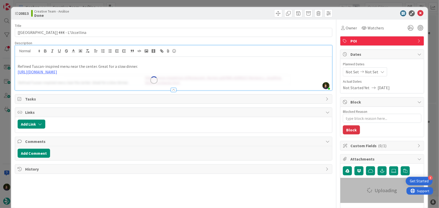
click at [30, 62] on p at bounding box center [174, 61] width 312 height 6
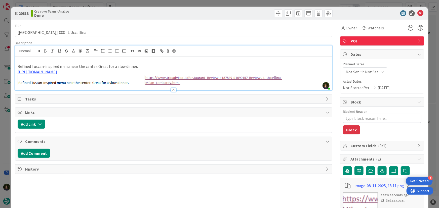
click at [40, 61] on p at bounding box center [174, 61] width 312 height 6
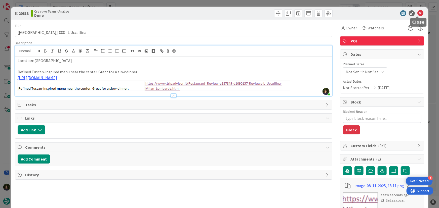
click at [418, 14] on icon at bounding box center [421, 13] width 6 height 6
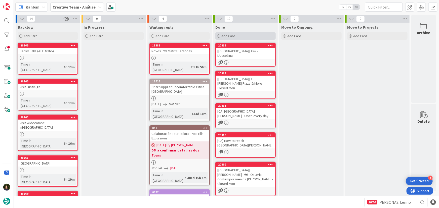
click at [236, 37] on span "Add Card..." at bounding box center [230, 36] width 16 height 5
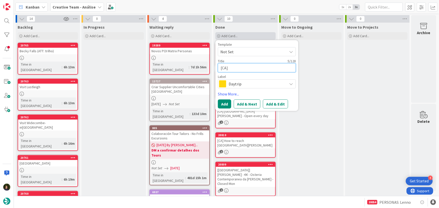
paste textarea "Piazza Mercanti"
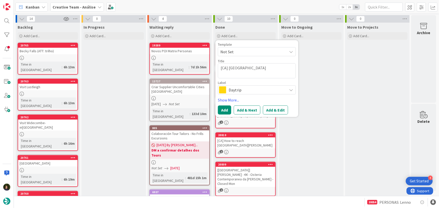
click at [246, 89] on span "Daytrip" at bounding box center [257, 90] width 56 height 7
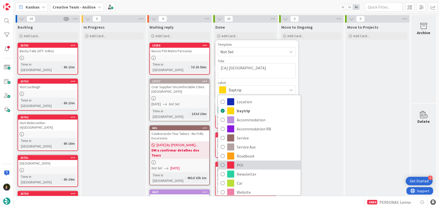
click at [253, 167] on span "POI" at bounding box center [267, 166] width 61 height 8
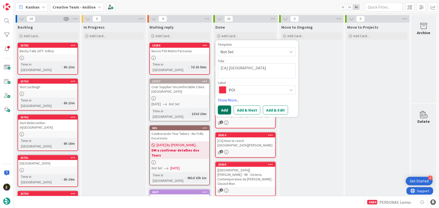
click at [224, 111] on button "Add" at bounding box center [224, 110] width 13 height 9
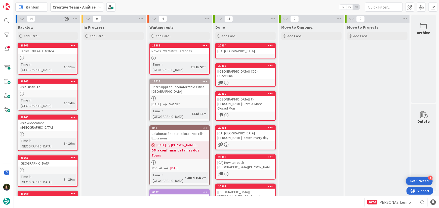
click at [244, 53] on div "[CA] Piazza Mercanti" at bounding box center [245, 51] width 59 height 7
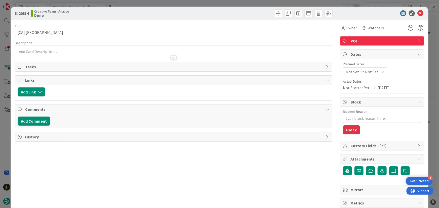
click at [68, 51] on p at bounding box center [174, 52] width 312 height 6
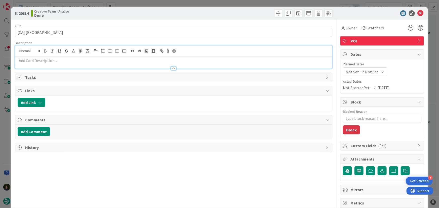
click at [64, 62] on p at bounding box center [174, 61] width 312 height 6
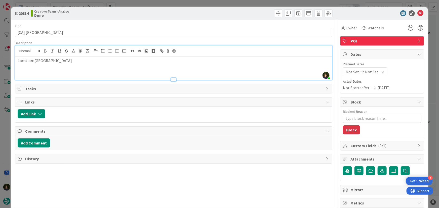
click at [36, 73] on p at bounding box center [174, 72] width 312 height 6
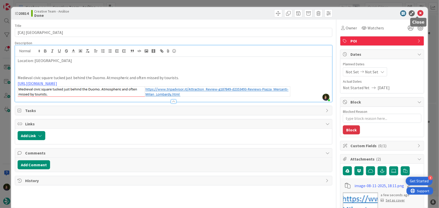
click at [418, 15] on icon at bounding box center [421, 13] width 6 height 6
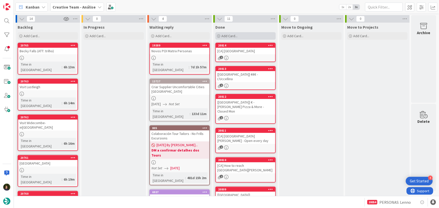
click at [234, 35] on span "Add Card..." at bounding box center [230, 36] width 16 height 5
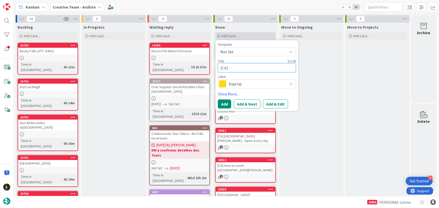
paste textarea "€ - Il Moro - Open every day"
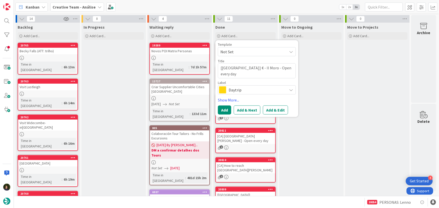
click at [244, 89] on span "Daytrip" at bounding box center [257, 90] width 56 height 7
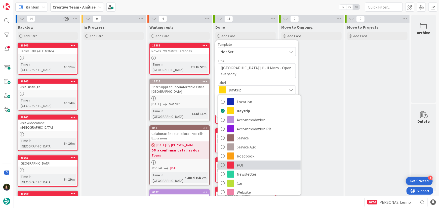
click at [248, 165] on span "POI" at bounding box center [267, 166] width 61 height 8
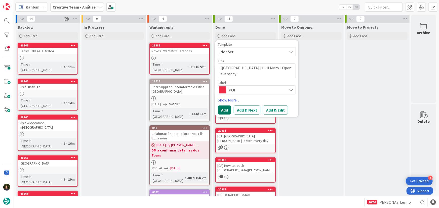
click at [226, 110] on button "Add" at bounding box center [224, 110] width 13 height 9
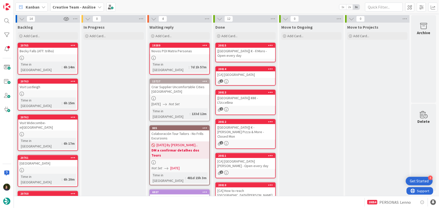
click at [252, 50] on div "[CA] € - Il Moro - Open every day" at bounding box center [245, 53] width 59 height 11
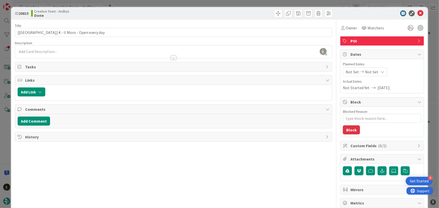
click at [47, 54] on div at bounding box center [173, 55] width 317 height 5
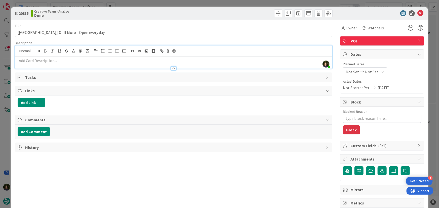
click at [50, 62] on p at bounding box center [174, 61] width 312 height 6
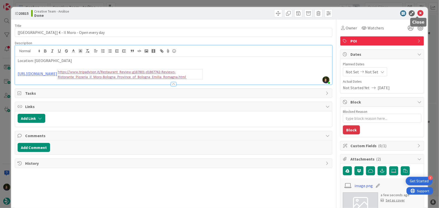
click at [418, 14] on icon at bounding box center [421, 13] width 6 height 6
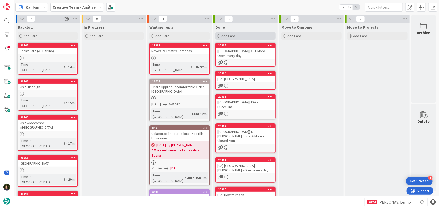
click at [251, 37] on div "Add Card..." at bounding box center [246, 36] width 60 height 8
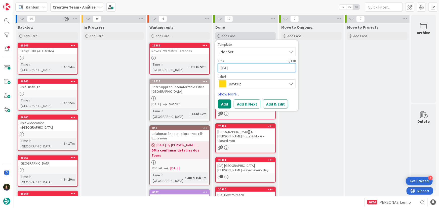
paste textarea "€€ - Hostaria San Carlino - Closed Tue"
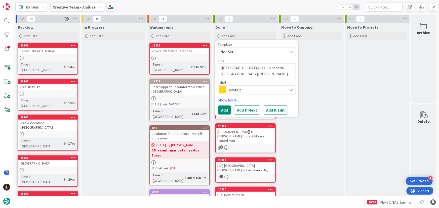
click at [230, 90] on span "Daytrip" at bounding box center [257, 90] width 56 height 7
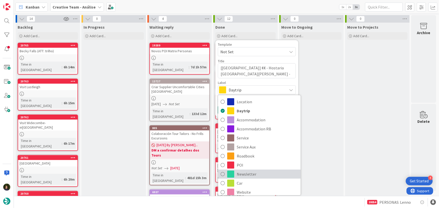
click at [247, 172] on span "Newsletter" at bounding box center [267, 175] width 61 height 8
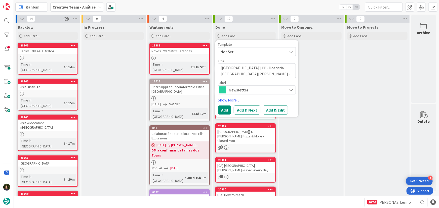
click at [239, 90] on span "Newsletter" at bounding box center [257, 90] width 56 height 7
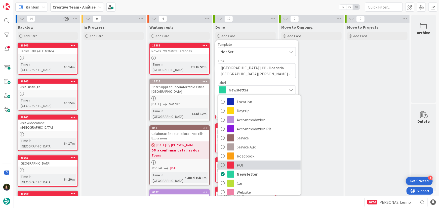
click at [248, 164] on span "POI" at bounding box center [267, 166] width 61 height 8
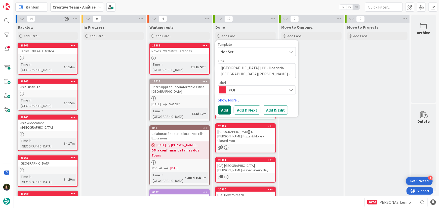
click at [226, 112] on button "Add" at bounding box center [224, 110] width 13 height 9
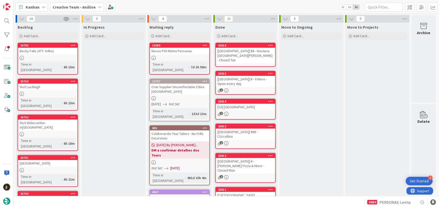
click at [241, 55] on div "[CA] €€ - Hostaria San Carlino - Closed Tue" at bounding box center [245, 56] width 59 height 16
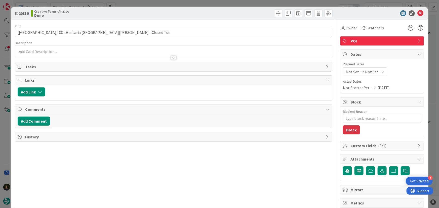
click at [66, 54] on div at bounding box center [173, 55] width 317 height 5
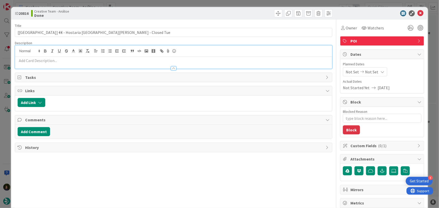
click at [62, 63] on div at bounding box center [173, 65] width 317 height 5
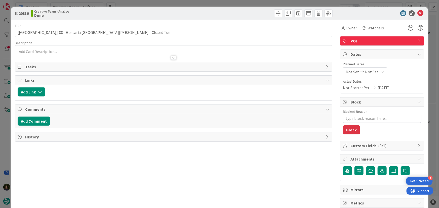
click at [58, 51] on p at bounding box center [174, 52] width 312 height 6
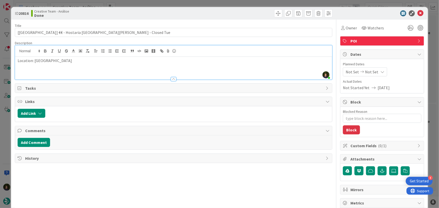
click at [55, 58] on p "Location: Bologna" at bounding box center [174, 61] width 312 height 6
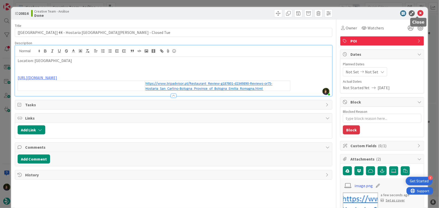
click at [418, 13] on icon at bounding box center [421, 13] width 6 height 6
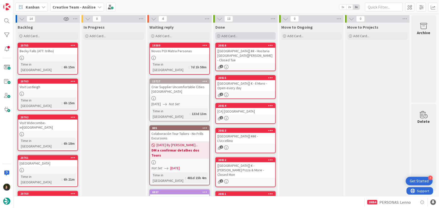
click at [244, 36] on div "Add Card..." at bounding box center [246, 36] width 60 height 8
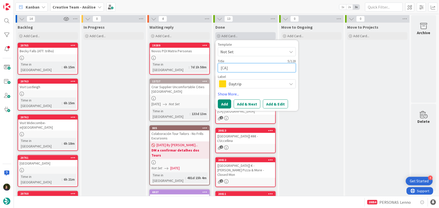
paste textarea "€€ - Ristorante da Nello al Montegrappa - Closed Mon"
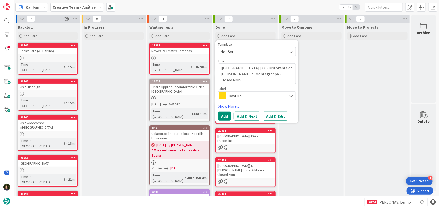
click at [236, 98] on span "Daytrip" at bounding box center [257, 96] width 56 height 7
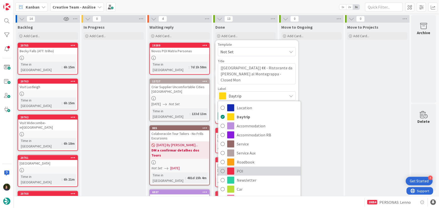
click at [245, 173] on span "POI" at bounding box center [267, 172] width 61 height 8
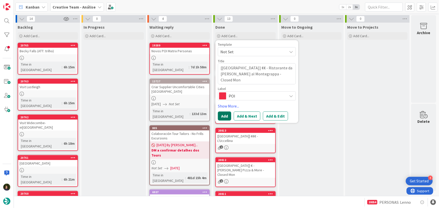
click at [222, 118] on button "Add" at bounding box center [224, 116] width 13 height 9
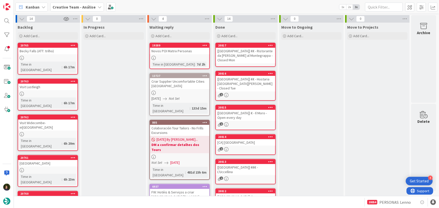
click at [241, 54] on div "[CA] €€ - Ristorante da Nello al Montegrappa - Closed Mon" at bounding box center [245, 56] width 59 height 16
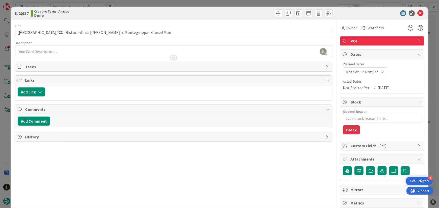
click at [63, 51] on div "Margarida Carvalho just joined" at bounding box center [173, 52] width 317 height 13
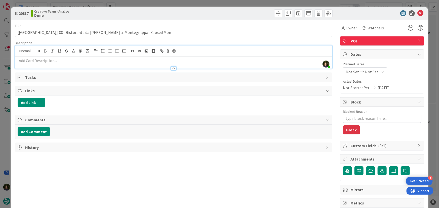
click at [66, 62] on p at bounding box center [174, 61] width 312 height 6
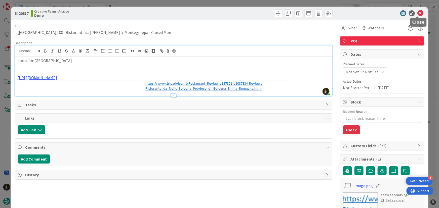
click at [420, 14] on icon at bounding box center [421, 13] width 6 height 6
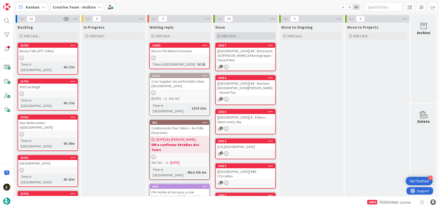
click at [237, 34] on span "Add Card..." at bounding box center [230, 36] width 16 height 5
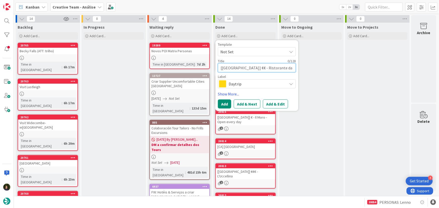
click at [246, 65] on textarea "[CA] €€ - Ristorante da Nello al Montegrappa - Closed Mon" at bounding box center [257, 67] width 78 height 9
paste textarea "€€ - Osteria del Cappello - Open every day"
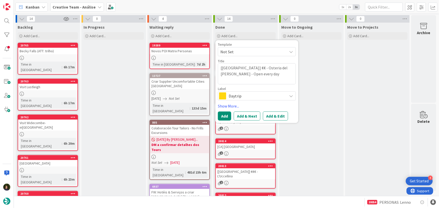
click at [240, 94] on span "Daytrip" at bounding box center [257, 96] width 56 height 7
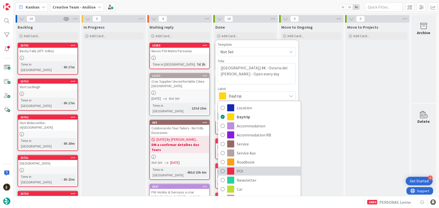
click at [243, 171] on span "POI" at bounding box center [267, 172] width 61 height 8
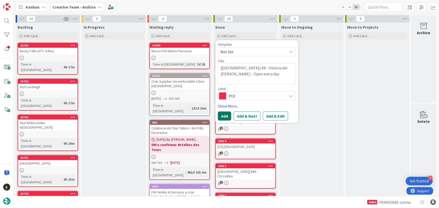
click at [222, 115] on button "Add" at bounding box center [224, 116] width 13 height 9
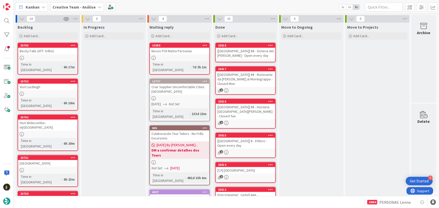
click at [235, 54] on div "[CA] €€ - Osteria del Cappello - Open every day" at bounding box center [245, 53] width 59 height 11
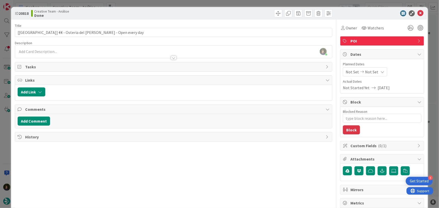
click at [63, 50] on div "Margarida Carvalho just joined" at bounding box center [173, 52] width 317 height 13
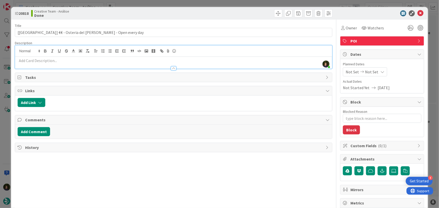
click at [62, 61] on p at bounding box center [174, 61] width 312 height 6
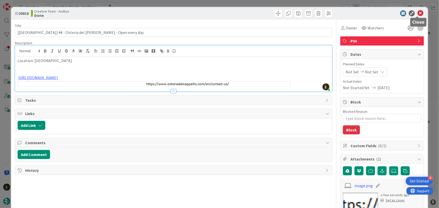
click at [418, 14] on icon at bounding box center [421, 13] width 6 height 6
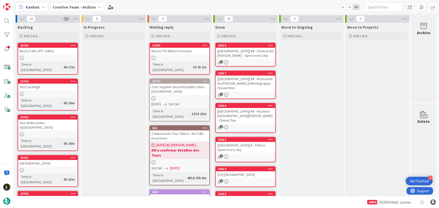
click at [93, 5] on div "Creative Team - Análise" at bounding box center [77, 7] width 54 height 9
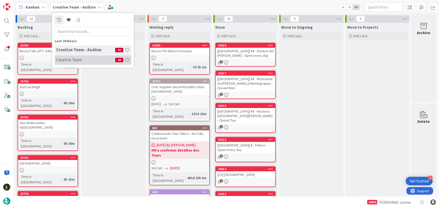
click at [87, 57] on div "Creative Team 26" at bounding box center [93, 60] width 77 height 10
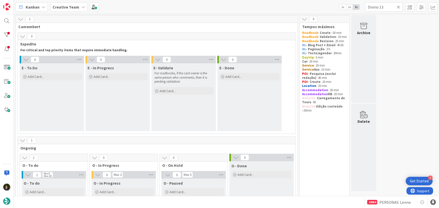
drag, startPoint x: 74, startPoint y: 8, endPoint x: 74, endPoint y: 11, distance: 3.0
click at [74, 8] on b "Creative Team" at bounding box center [66, 7] width 27 height 5
click at [71, 58] on h4 "Creative Team - Análise" at bounding box center [85, 59] width 59 height 5
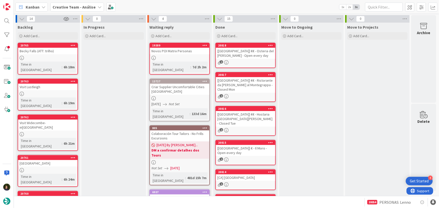
click at [77, 9] on b "Creative Team - Análise" at bounding box center [74, 7] width 43 height 5
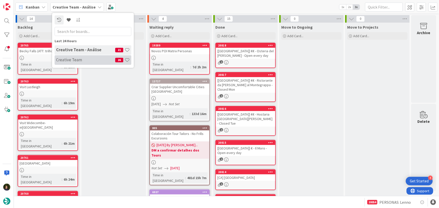
click at [83, 64] on div "Creative Team 26" at bounding box center [93, 60] width 77 height 10
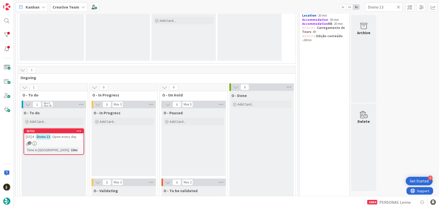
scroll to position [68, 0]
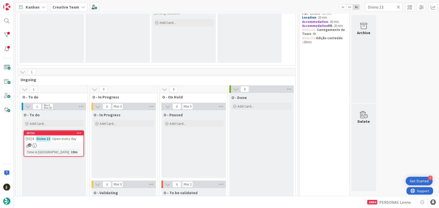
click at [399, 6] on icon at bounding box center [399, 7] width 4 height 5
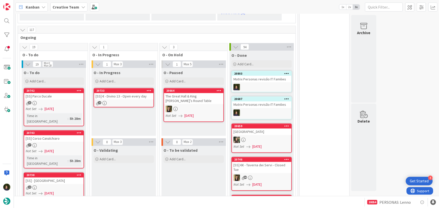
scroll to position [414, 0]
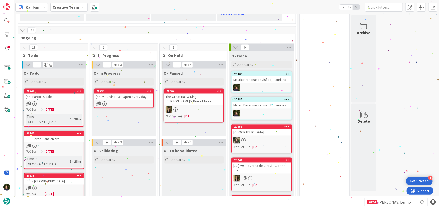
click at [122, 102] on div "4" at bounding box center [123, 104] width 59 height 4
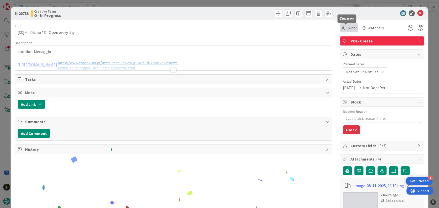
click at [347, 26] on span "Owner" at bounding box center [351, 28] width 11 height 6
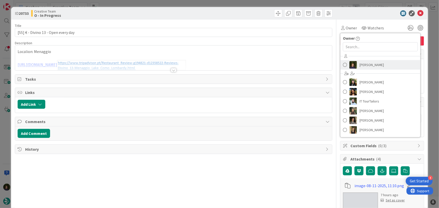
click at [365, 65] on span "Margarida Carvalho" at bounding box center [372, 65] width 24 height 8
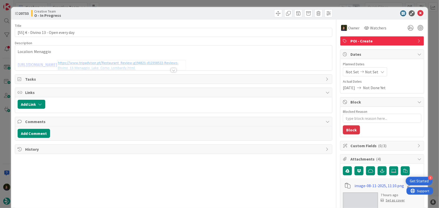
click at [131, 63] on div at bounding box center [173, 64] width 317 height 13
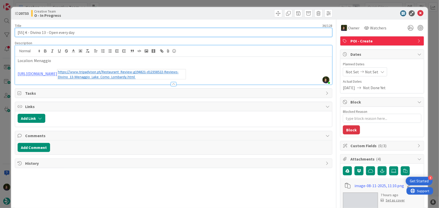
drag, startPoint x: 16, startPoint y: 33, endPoint x: 77, endPoint y: 33, distance: 61.4
click at [77, 33] on input "[SS] € - Divino 13 - Open every day" at bounding box center [174, 32] width 318 height 9
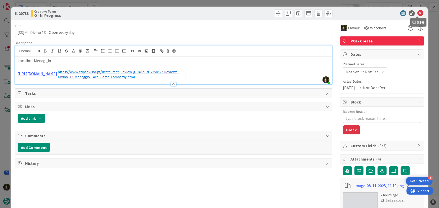
click at [419, 15] on icon at bounding box center [421, 13] width 6 height 6
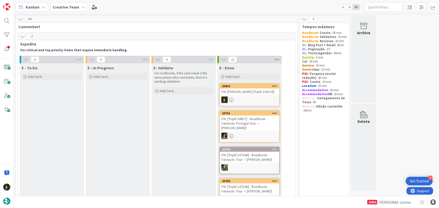
click at [279, 57] on icon at bounding box center [277, 60] width 7 height 8
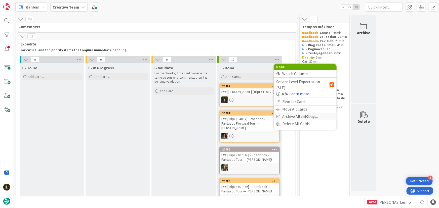
click at [292, 113] on span "Archive After 90 Days..." at bounding box center [300, 116] width 36 height 7
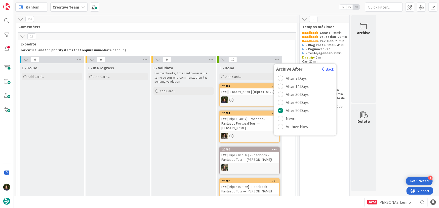
click at [293, 118] on span "Never" at bounding box center [291, 119] width 11 height 8
click at [295, 126] on span "Archive Now" at bounding box center [297, 127] width 22 height 8
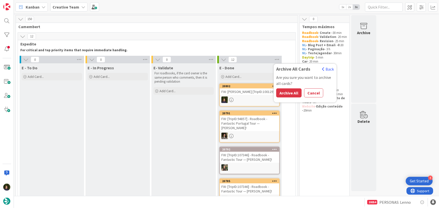
click at [251, 65] on div "E - Done" at bounding box center [250, 66] width 64 height 7
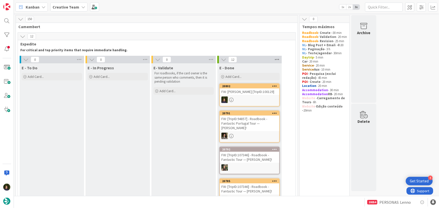
click at [278, 60] on icon at bounding box center [277, 60] width 7 height 8
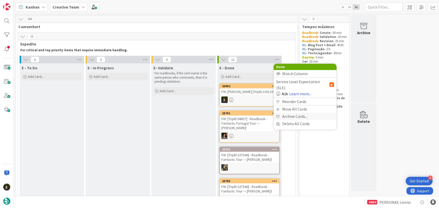
click at [293, 113] on span "Archive Cards..." at bounding box center [294, 116] width 25 height 7
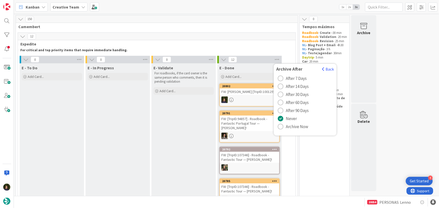
click at [297, 127] on span "Archive Now" at bounding box center [297, 127] width 22 height 8
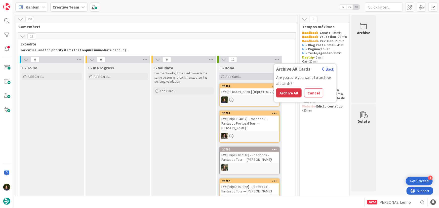
click at [258, 75] on div "Add Card..." at bounding box center [250, 77] width 60 height 8
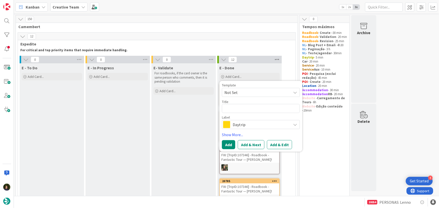
click at [277, 59] on icon at bounding box center [277, 60] width 7 height 8
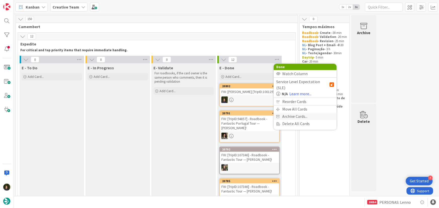
click at [295, 113] on span "Archive Cards..." at bounding box center [294, 116] width 25 height 7
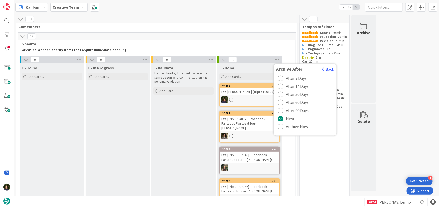
click at [281, 112] on div "radio" at bounding box center [281, 111] width 6 height 6
click at [281, 128] on div "radio" at bounding box center [281, 127] width 6 height 6
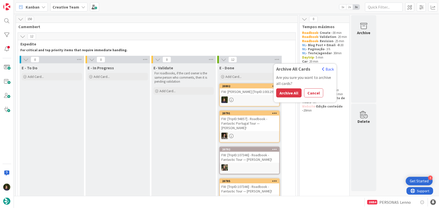
click at [267, 68] on div "E - Done" at bounding box center [250, 67] width 60 height 5
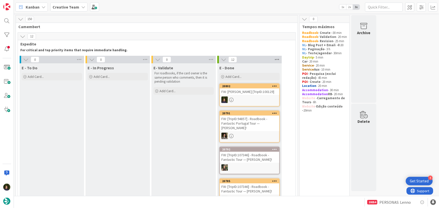
click at [278, 61] on icon at bounding box center [277, 60] width 7 height 8
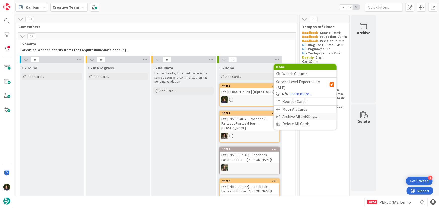
click at [292, 113] on span "Archive After 90 Days..." at bounding box center [300, 116] width 36 height 7
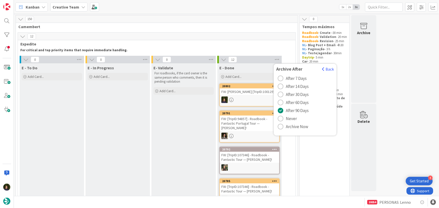
click at [281, 127] on div "radio" at bounding box center [281, 127] width 6 height 6
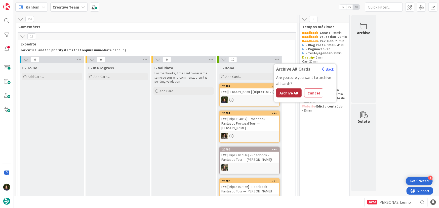
click at [284, 93] on button "Archive All" at bounding box center [288, 93] width 25 height 9
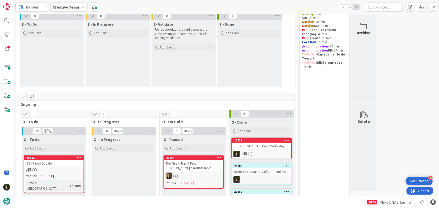
scroll to position [46, 0]
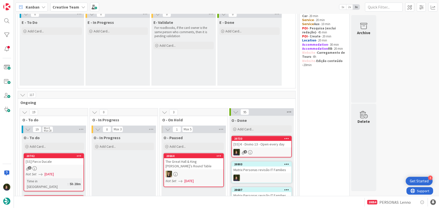
click at [288, 111] on icon at bounding box center [289, 113] width 7 height 8
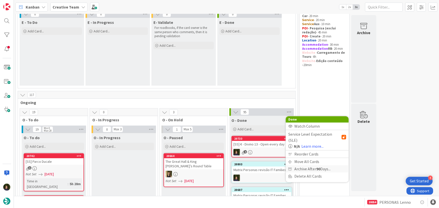
click at [306, 166] on span "Archive After 90 Days..." at bounding box center [313, 169] width 36 height 7
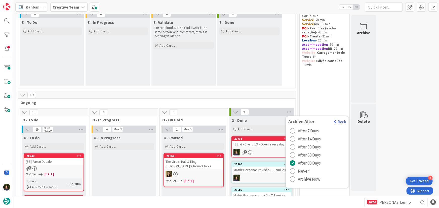
click at [293, 179] on div "radio" at bounding box center [293, 180] width 6 height 6
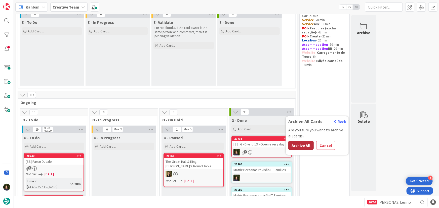
click at [302, 146] on button "Archive All" at bounding box center [301, 145] width 25 height 9
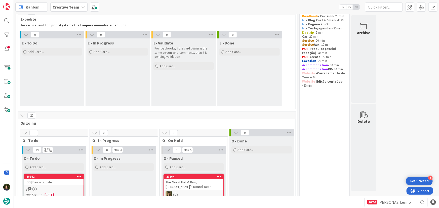
scroll to position [23, 0]
